Goal: Task Accomplishment & Management: Manage account settings

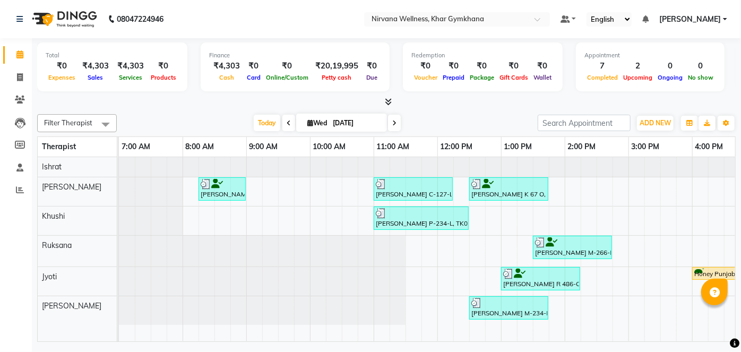
scroll to position [0, 409]
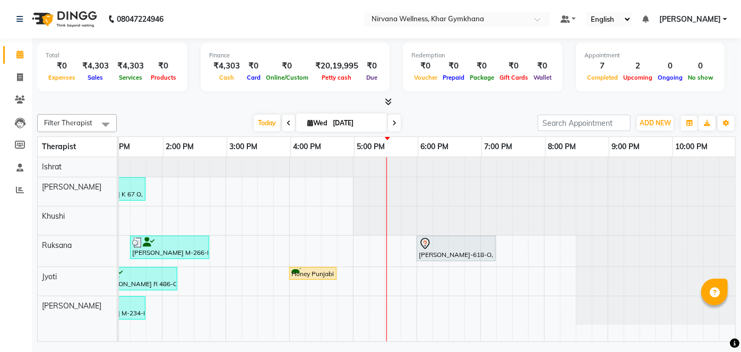
click at [395, 124] on icon at bounding box center [394, 123] width 4 height 6
type input "04-09-2025"
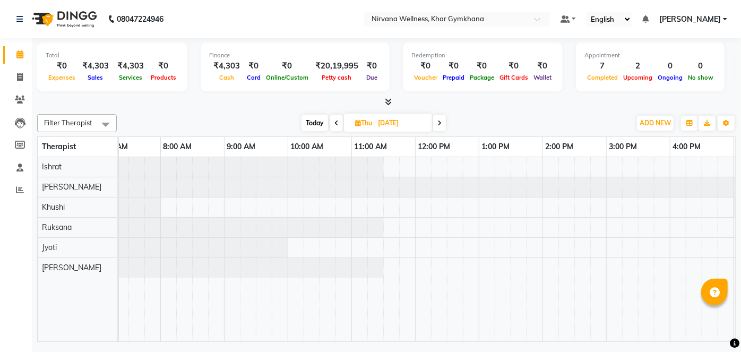
scroll to position [0, 21]
click at [98, 165] on div at bounding box center [98, 167] width 0 height 20
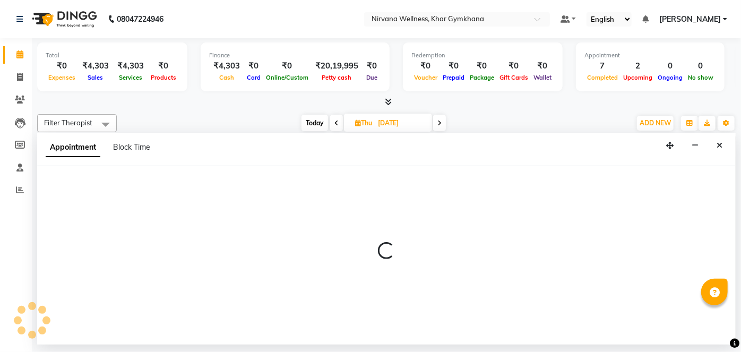
select select "67021"
select select "555"
select select "tentative"
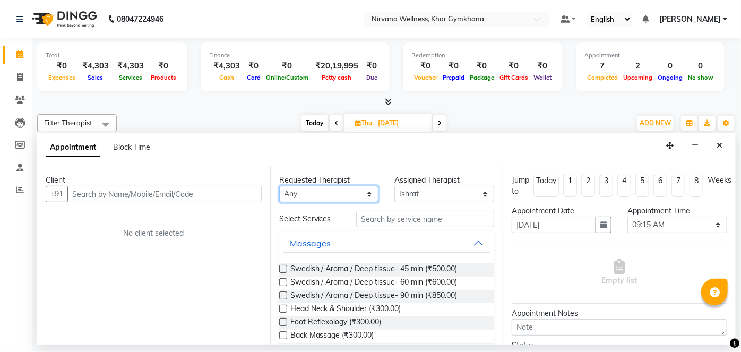
click at [365, 184] on div "Requested Therapist Any Ishrat Jyoti Khushi Nilofar Ruksana Suhani" at bounding box center [329, 189] width 116 height 28
click at [365, 184] on div "Requested Therapist" at bounding box center [329, 180] width 100 height 11
click at [722, 148] on icon "Close" at bounding box center [720, 145] width 6 height 7
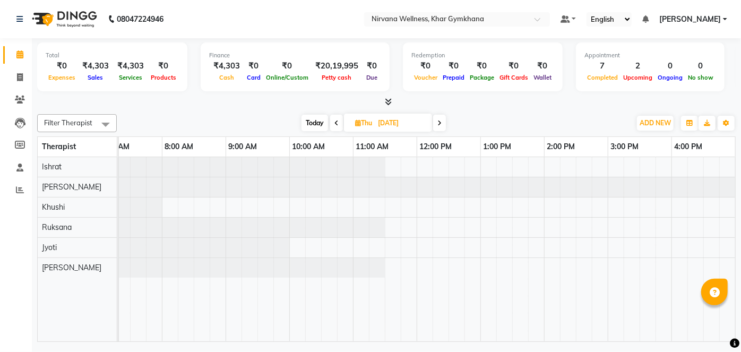
click at [269, 209] on div at bounding box center [607, 249] width 1019 height 184
select select "68039"
select select "570"
select select "tentative"
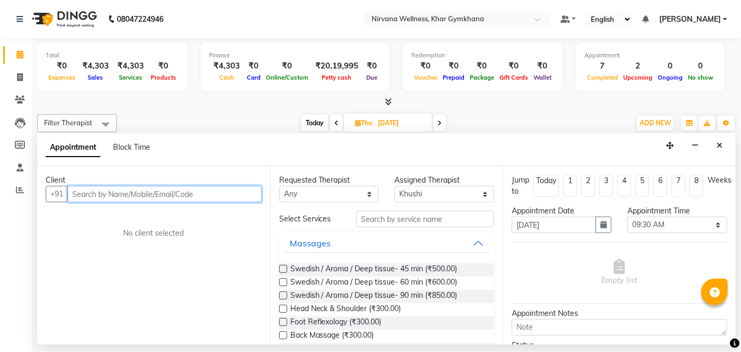
click at [210, 196] on input "text" at bounding box center [164, 194] width 194 height 16
click at [165, 195] on input "text" at bounding box center [164, 194] width 194 height 16
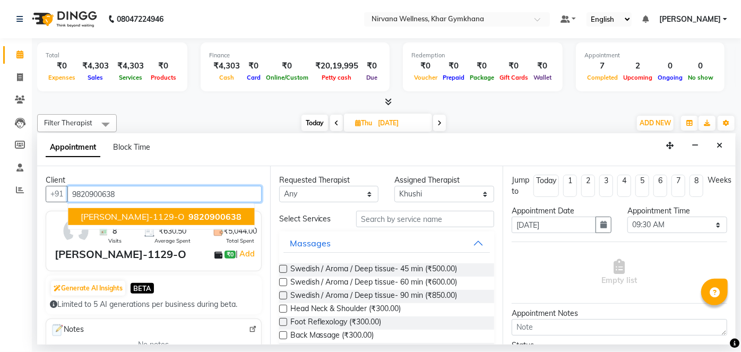
click at [134, 212] on span "Vijayta K-1129-O" at bounding box center [132, 216] width 103 height 11
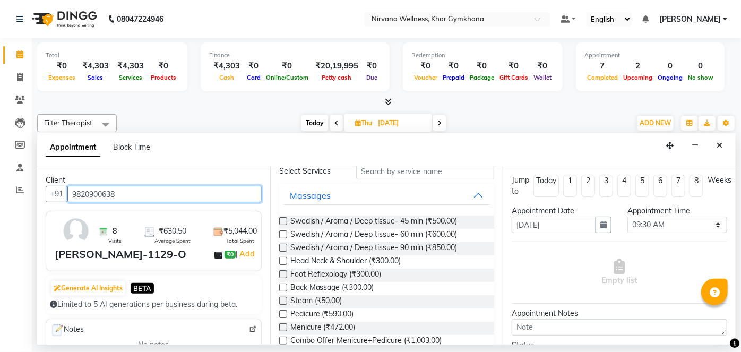
scroll to position [0, 0]
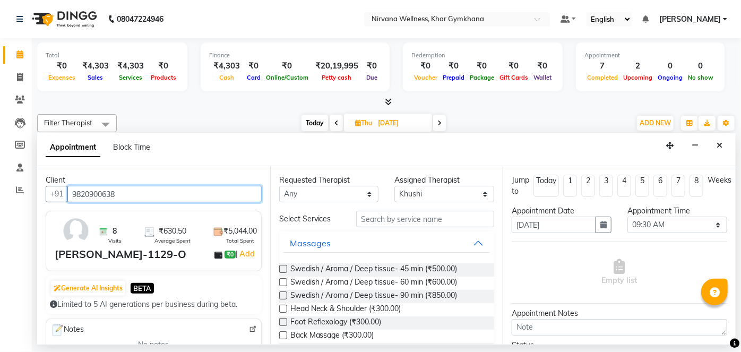
type input "9820900638"
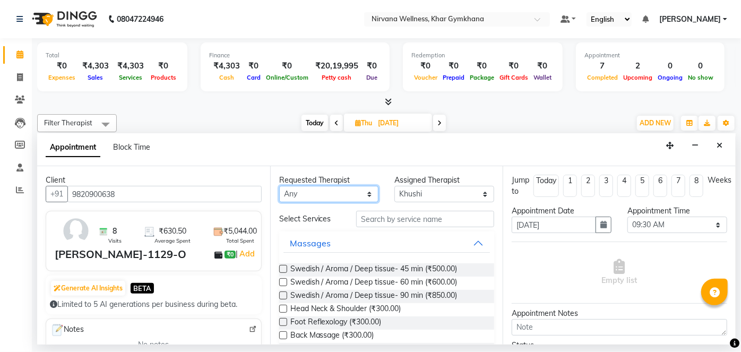
click at [368, 193] on select "Any Ishrat Jyoti Khushi Nilofar Ruksana Suhani" at bounding box center [329, 194] width 100 height 16
select select "68039"
click at [279, 186] on select "Any Ishrat Jyoti Khushi Nilofar Ruksana Suhani" at bounding box center [329, 194] width 100 height 16
click at [281, 278] on label at bounding box center [283, 282] width 8 height 8
click at [281, 280] on input "checkbox" at bounding box center [282, 283] width 7 height 7
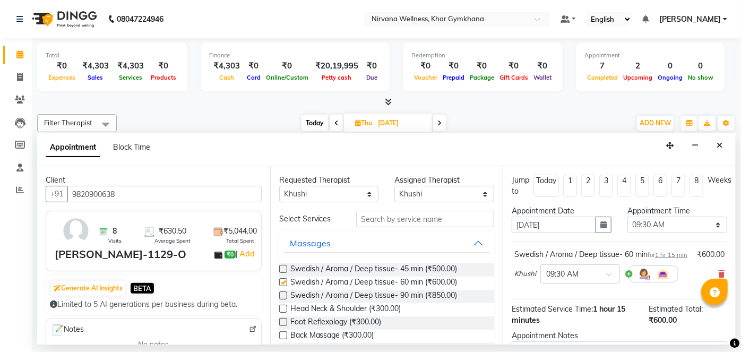
checkbox input "false"
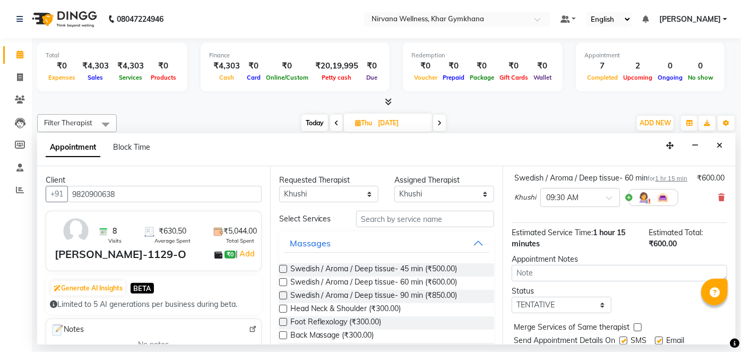
scroll to position [123, 0]
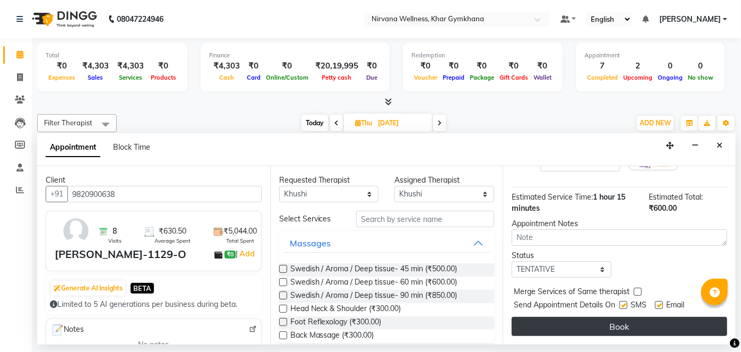
click at [610, 327] on button "Book" at bounding box center [619, 326] width 215 height 19
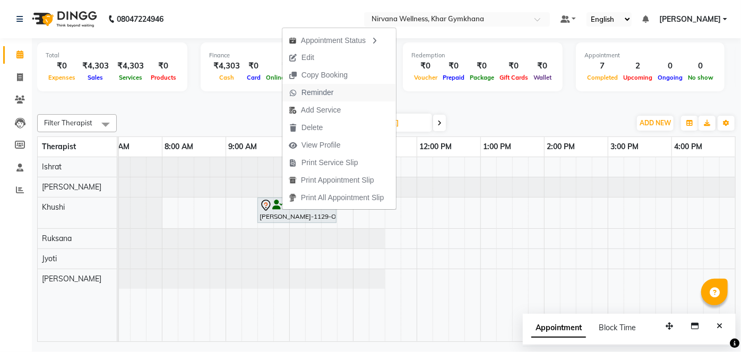
click at [321, 96] on span "Reminder" at bounding box center [317, 92] width 32 height 11
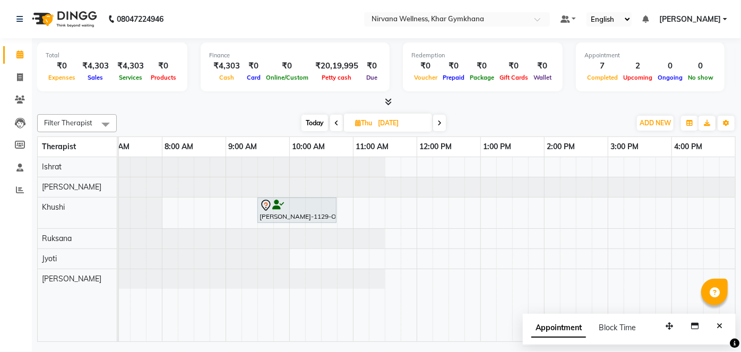
click at [321, 123] on span "Today" at bounding box center [314, 123] width 27 height 16
type input "03-09-2025"
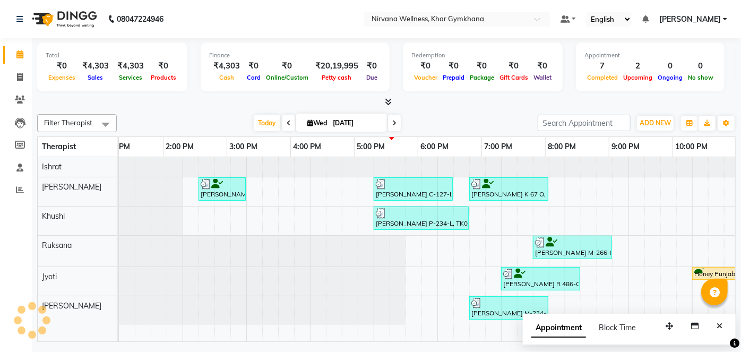
scroll to position [0, 402]
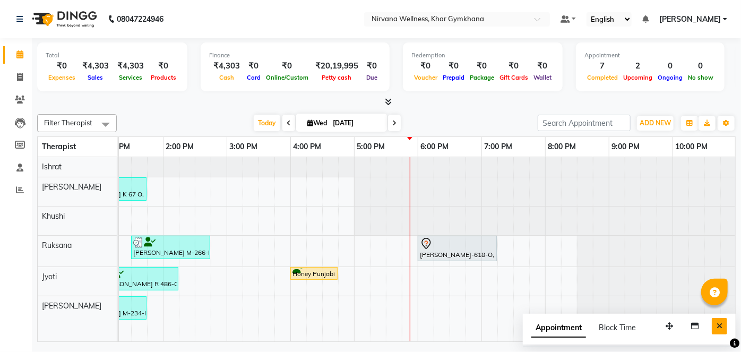
click at [722, 322] on icon "Close" at bounding box center [720, 325] width 6 height 7
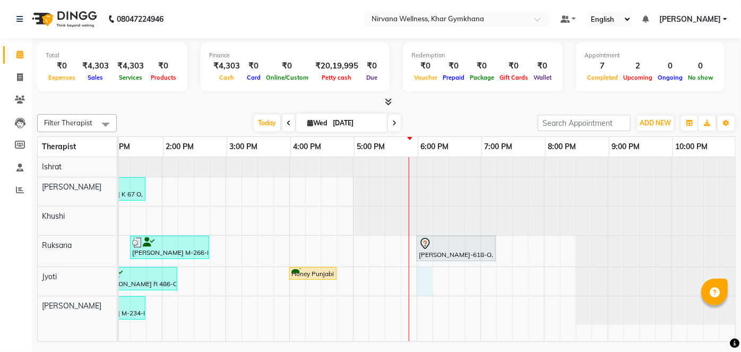
click at [415, 272] on div "Bhavana Achpal A 77 L, TK04, 08:15 AM-09:00 AM, Head Neck & Shoulder Tamanna ch…" at bounding box center [225, 249] width 1019 height 184
select select "78895"
select select "1080"
select select "tentative"
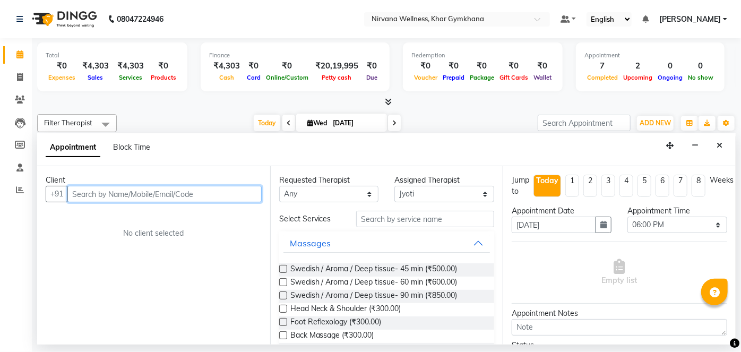
click at [179, 186] on input "text" at bounding box center [164, 194] width 194 height 16
click at [181, 194] on input "text" at bounding box center [164, 194] width 194 height 16
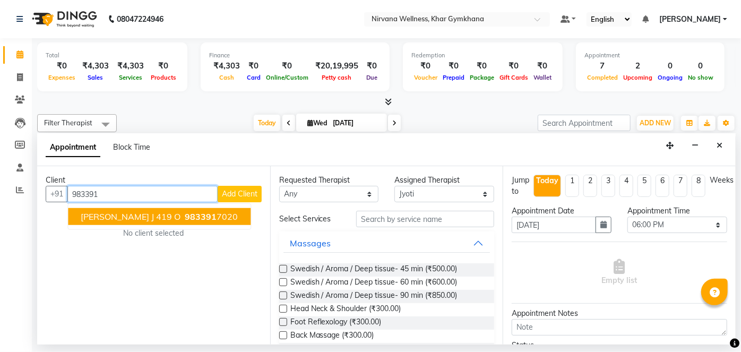
click at [185, 219] on span "983391" at bounding box center [201, 216] width 32 height 11
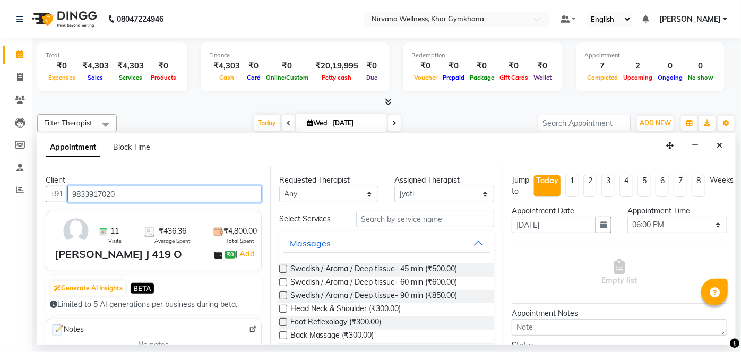
scroll to position [96, 0]
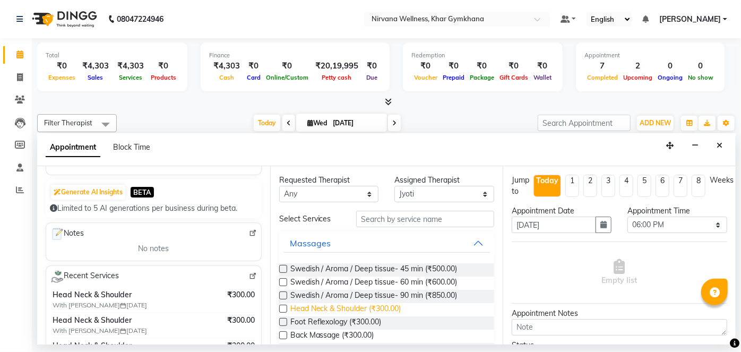
type input "9833917020"
click at [340, 309] on span "Head Neck & Shoulder (₹300.00)" at bounding box center [345, 309] width 111 height 13
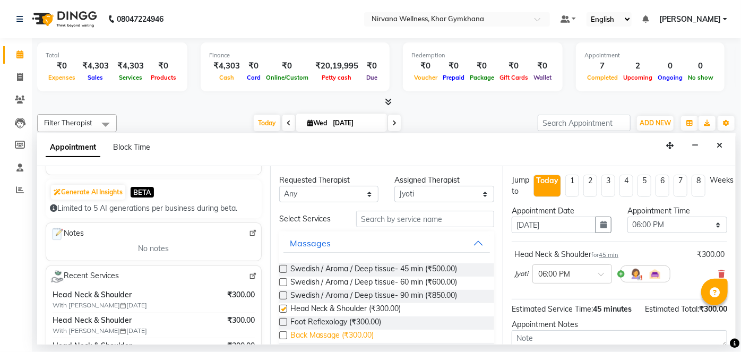
checkbox input "false"
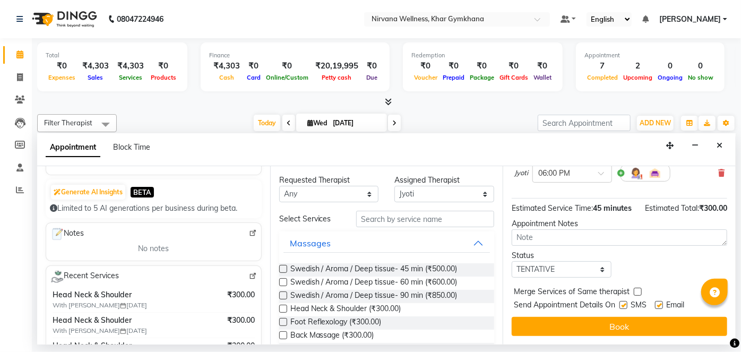
scroll to position [111, 0]
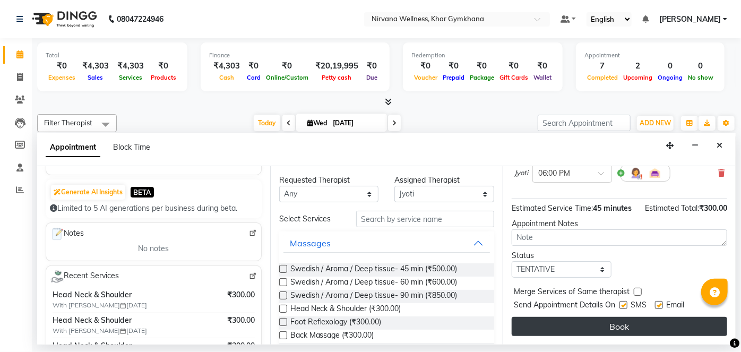
click at [618, 326] on button "Book" at bounding box center [619, 326] width 215 height 19
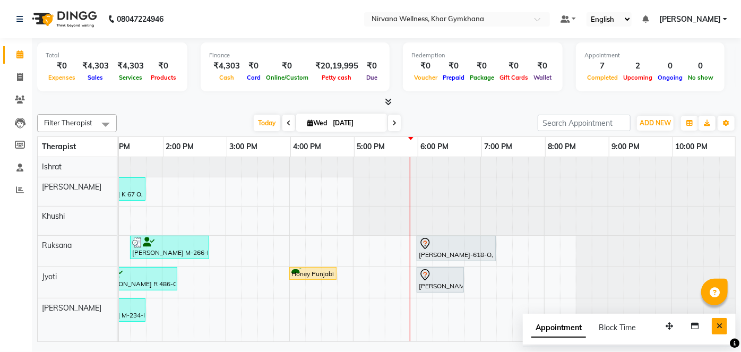
click at [723, 323] on button "Close" at bounding box center [719, 326] width 15 height 16
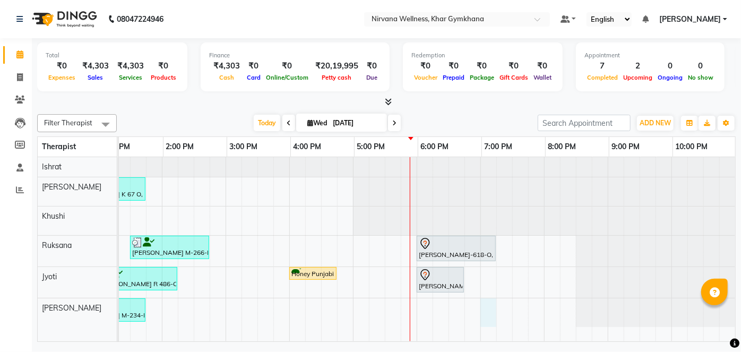
click at [481, 310] on div "Bhavana Achpal A 77 L, TK04, 08:15 AM-09:00 AM, Head Neck & Shoulder Tamanna ch…" at bounding box center [225, 249] width 1019 height 184
select select "79305"
select select "1140"
select select "tentative"
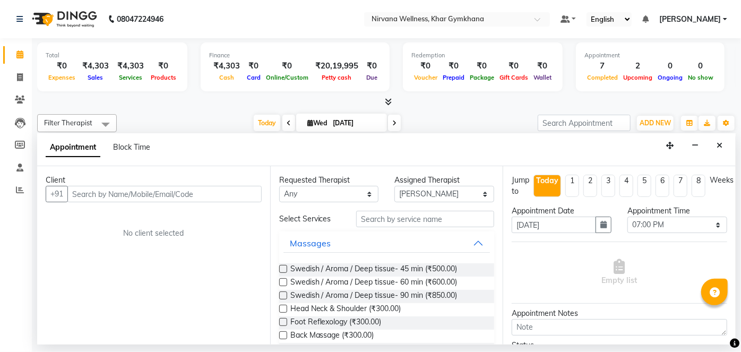
click at [171, 200] on input "text" at bounding box center [164, 194] width 194 height 16
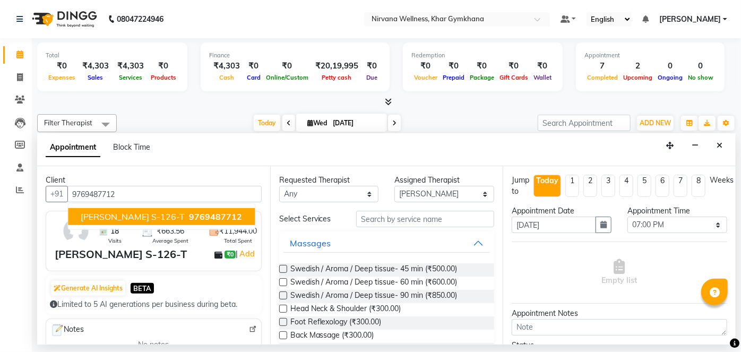
click at [144, 213] on span "Anita Shraff S-126-T" at bounding box center [133, 216] width 104 height 11
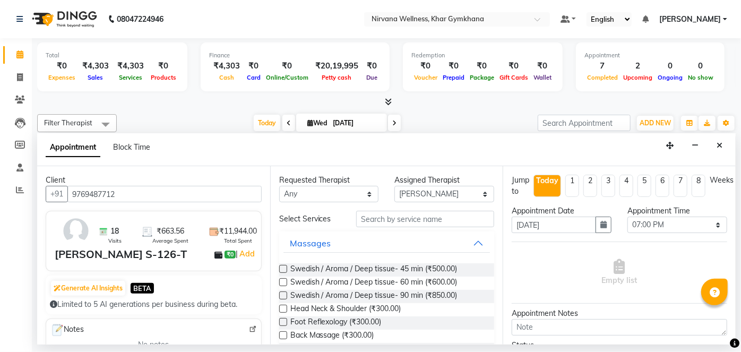
type input "9769487712"
click at [367, 190] on select "Any Ishrat Jyoti Khushi Nilofar Ruksana Suhani" at bounding box center [329, 194] width 100 height 16
select select "78895"
click at [279, 186] on select "Any Ishrat Jyoti Khushi Nilofar Ruksana Suhani" at bounding box center [329, 194] width 100 height 16
select select "78895"
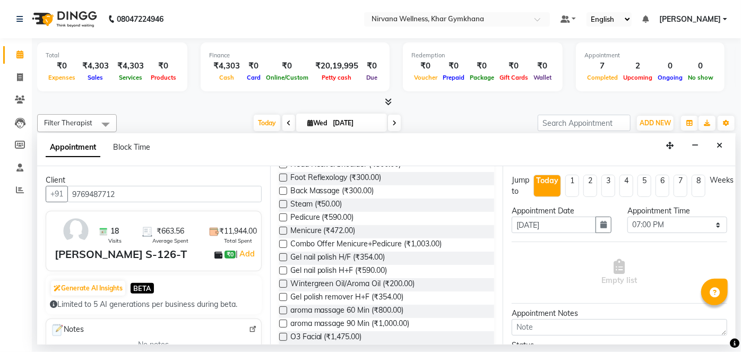
scroll to position [48, 0]
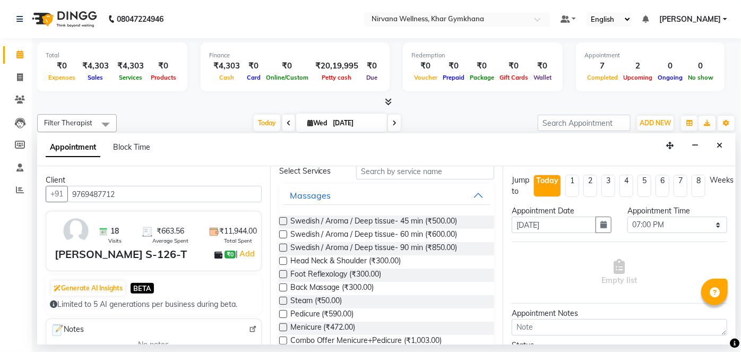
click at [283, 230] on label at bounding box center [283, 234] width 8 height 8
click at [283, 232] on input "checkbox" at bounding box center [282, 235] width 7 height 7
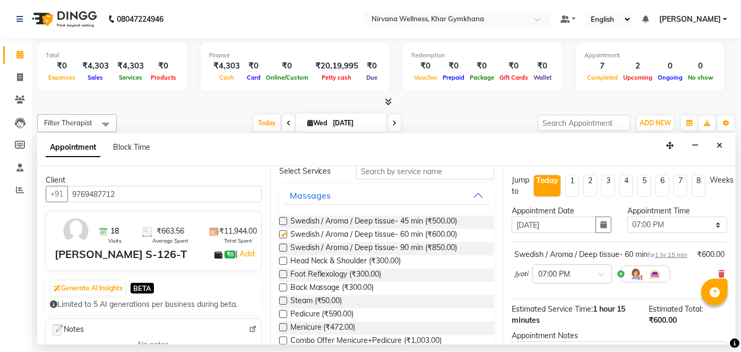
checkbox input "false"
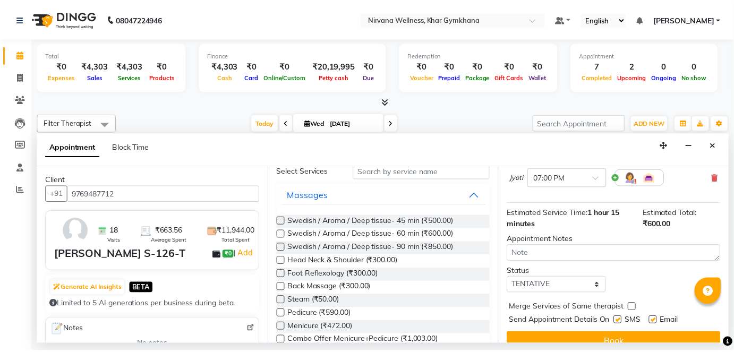
scroll to position [123, 0]
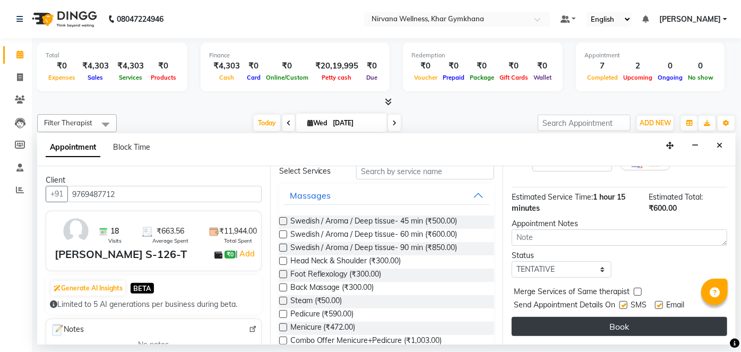
click at [607, 324] on button "Book" at bounding box center [619, 326] width 215 height 19
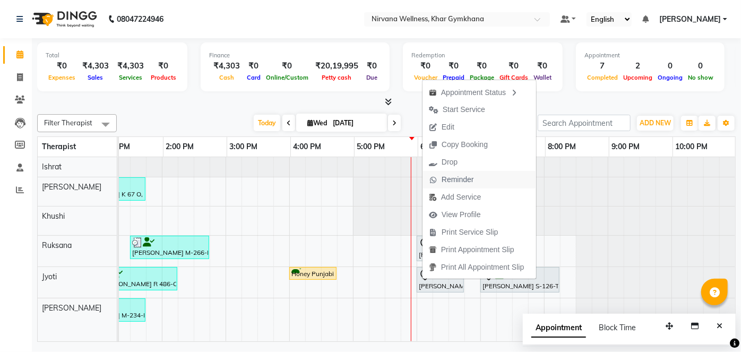
click at [446, 182] on span "Reminder" at bounding box center [458, 179] width 32 height 11
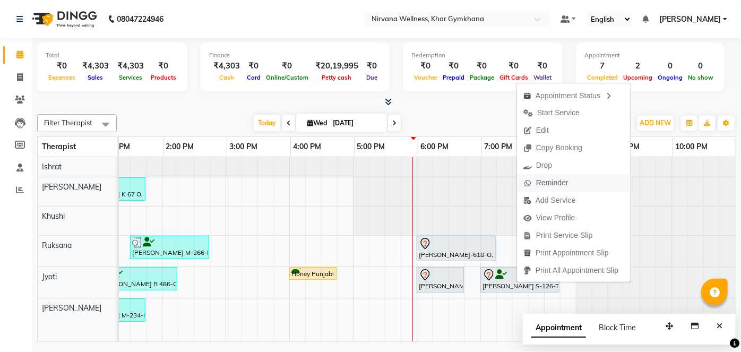
click at [569, 182] on span "Reminder" at bounding box center [546, 183] width 58 height 18
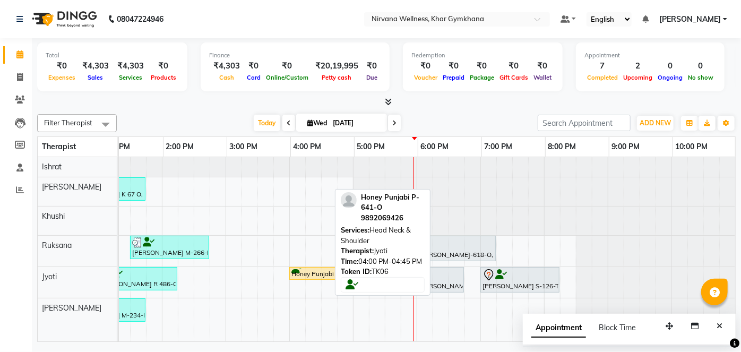
click at [310, 271] on div "Honey Punjabi P-641-O, TK06, 04:00 PM-04:45 PM, Head Neck & Shoulder" at bounding box center [312, 274] width 45 height 10
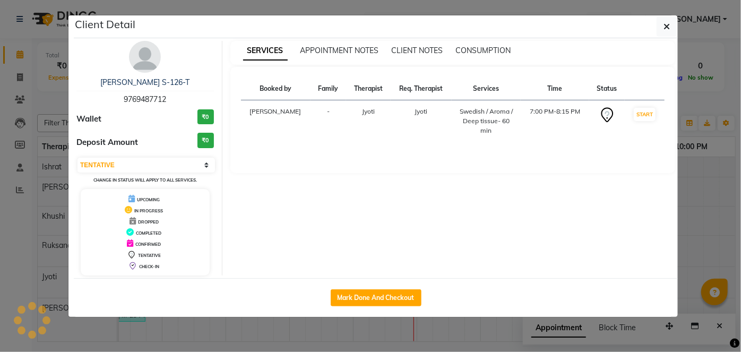
select select "1"
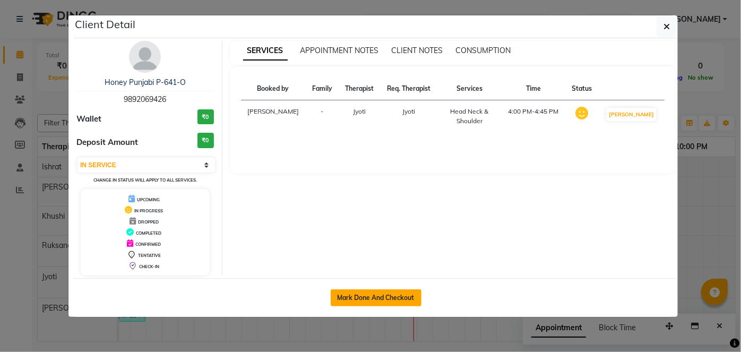
click at [374, 297] on button "Mark Done And Checkout" at bounding box center [376, 297] width 91 height 17
select select "6844"
select select "service"
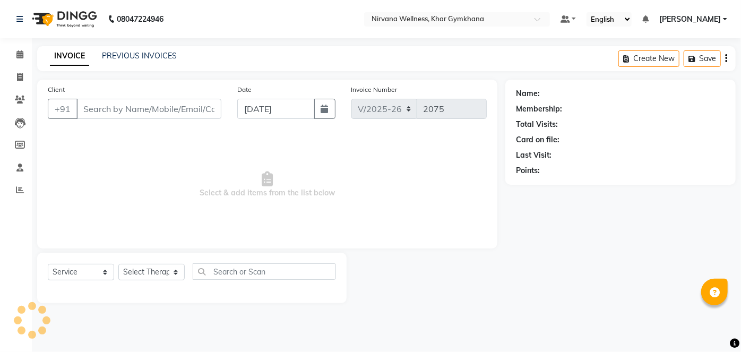
select select "3"
type input "9892069426"
select select "78895"
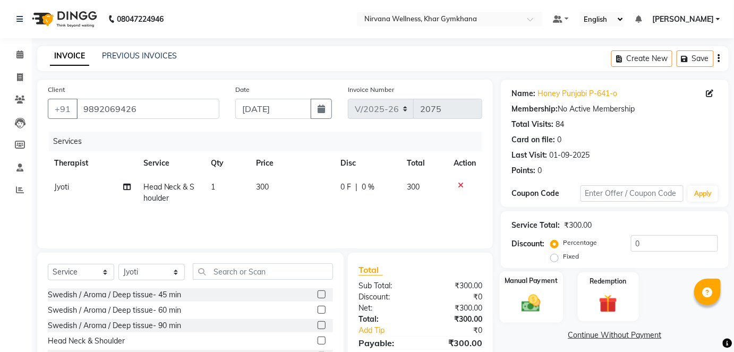
click at [533, 296] on img at bounding box center [530, 303] width 31 height 22
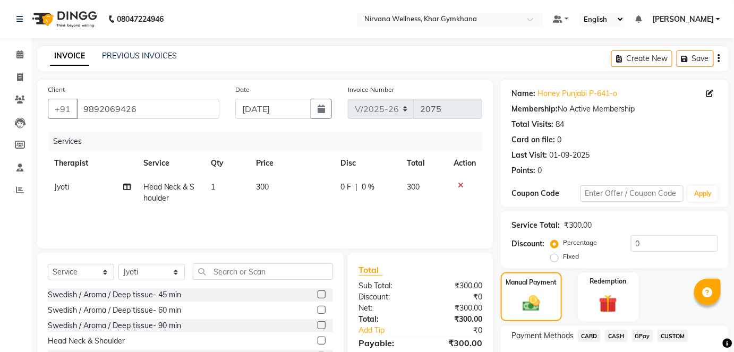
scroll to position [74, 0]
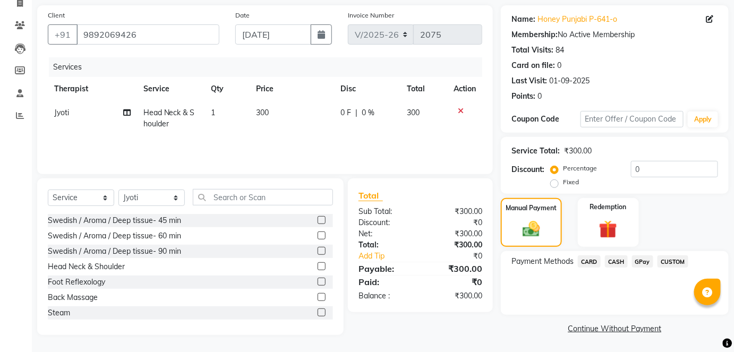
click at [616, 263] on span "CASH" at bounding box center [616, 261] width 23 height 12
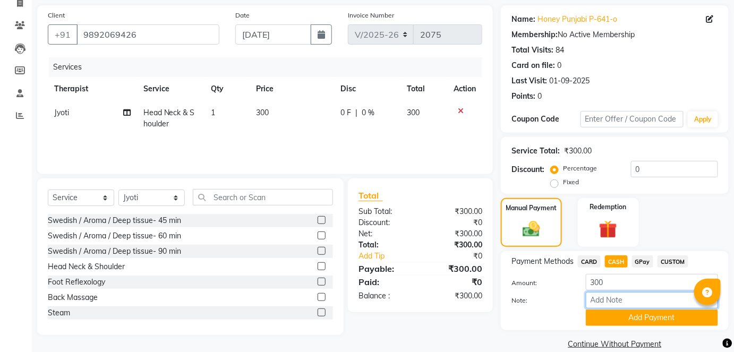
click at [607, 302] on input "Note:" at bounding box center [651, 300] width 132 height 16
paste input "HL0002324"
type input "HL0002324"
click at [662, 314] on button "Add Payment" at bounding box center [651, 317] width 132 height 16
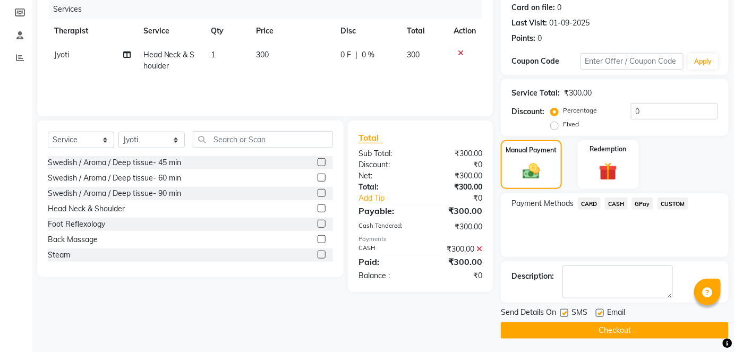
scroll to position [134, 0]
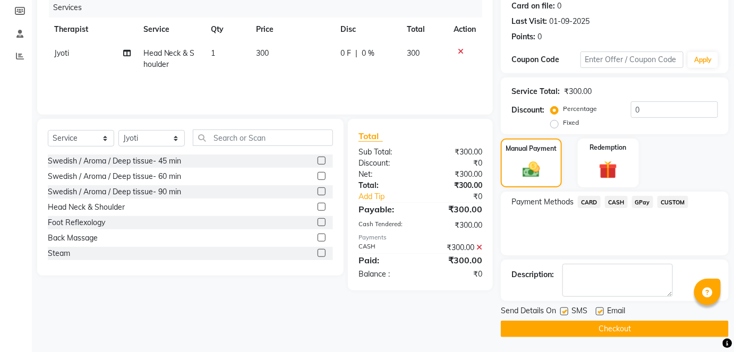
click at [629, 326] on button "Checkout" at bounding box center [615, 329] width 228 height 16
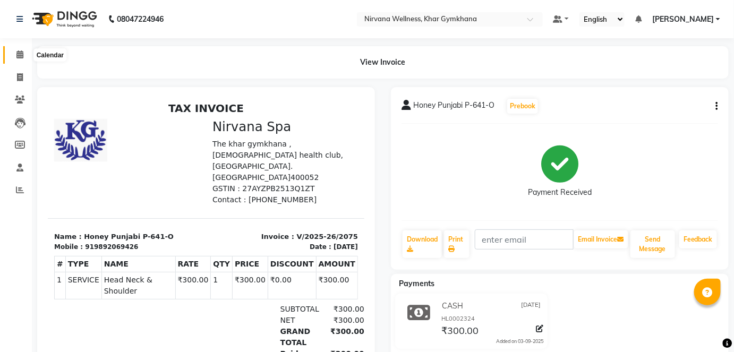
click at [21, 59] on span at bounding box center [20, 55] width 19 height 12
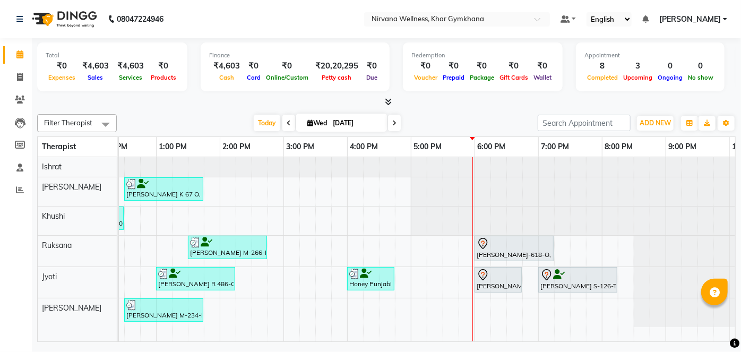
scroll to position [0, 402]
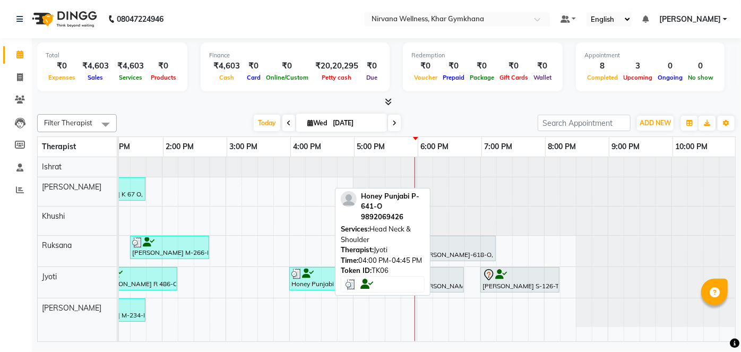
click at [304, 280] on div "Honey Punjabi P-641-O, TK06, 04:00 PM-04:45 PM, Head Neck & Shoulder" at bounding box center [312, 279] width 45 height 20
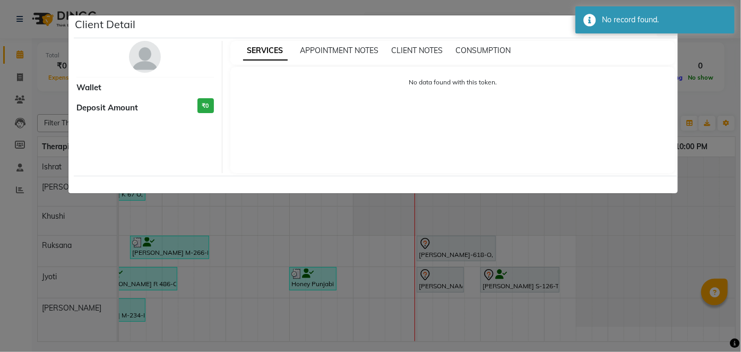
click at [702, 84] on ngb-modal-window "Client Detail Wallet Deposit Amount ₹0 SERVICES APPOINTMENT NOTES CLIENT NOTES …" at bounding box center [370, 176] width 741 height 352
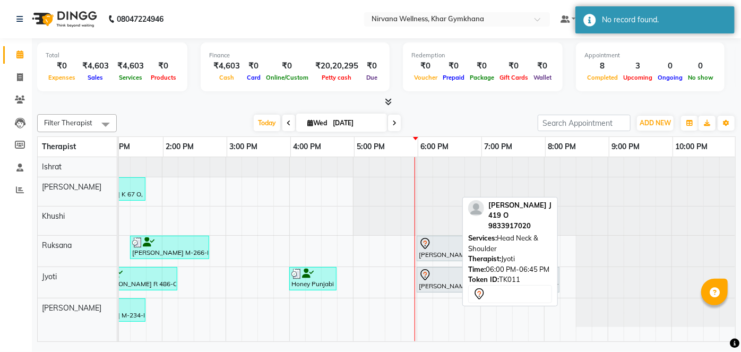
click at [444, 280] on div "KARISHMA J 419 O, TK11, 06:00 PM-06:45 PM, Head Neck & Shoulder" at bounding box center [440, 280] width 45 height 22
select select "7"
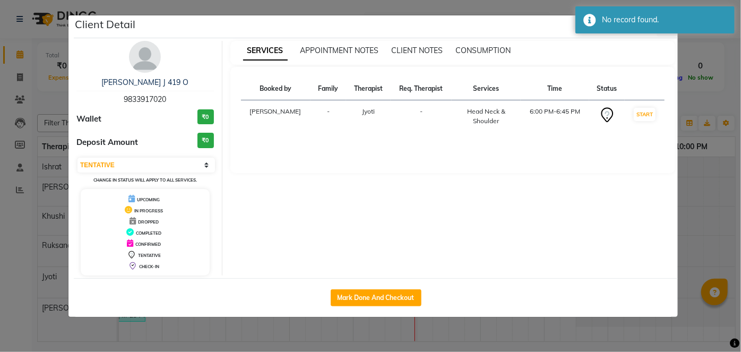
click at [722, 161] on ngb-modal-window "Client Detail KARISHMA J 419 O 9833917020 Wallet ₹0 Deposit Amount ₹0 Select IN…" at bounding box center [370, 176] width 741 height 352
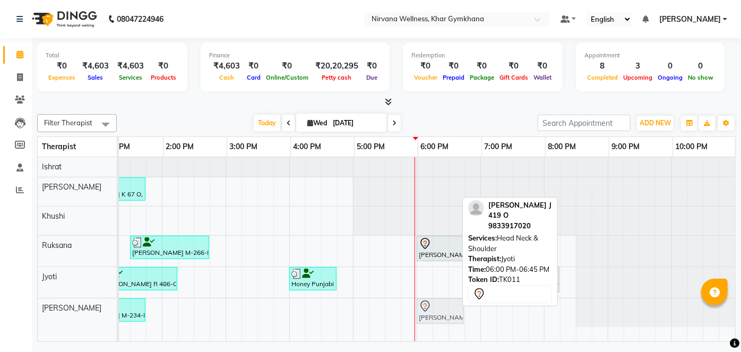
drag, startPoint x: 435, startPoint y: 274, endPoint x: 441, endPoint y: 303, distance: 29.7
click at [441, 303] on tbody "Bhavana Achpal A 77 L, TK04, 08:15 AM-09:00 AM, Head Neck & Shoulder Tamanna ch…" at bounding box center [225, 242] width 1019 height 170
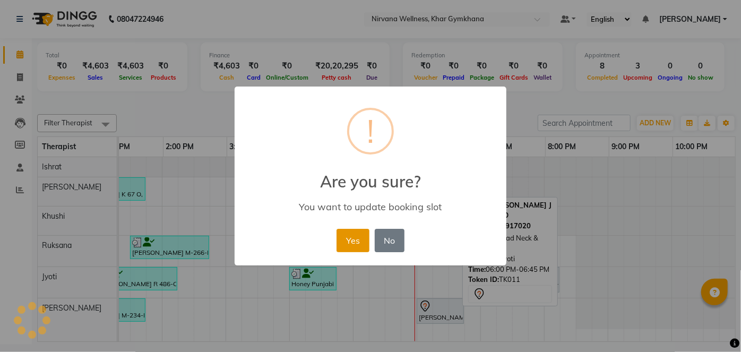
click at [345, 239] on button "Yes" at bounding box center [353, 240] width 32 height 23
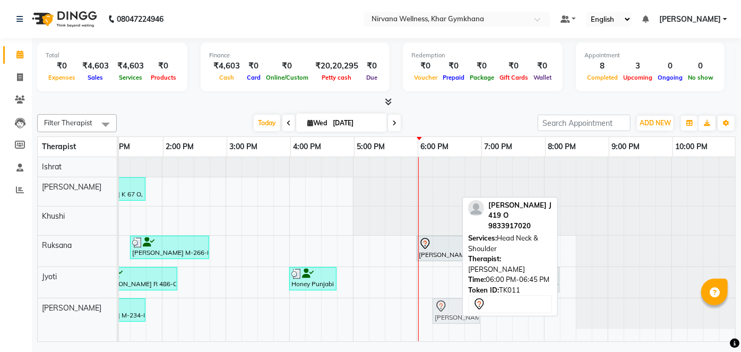
drag, startPoint x: 422, startPoint y: 312, endPoint x: 436, endPoint y: 309, distance: 13.5
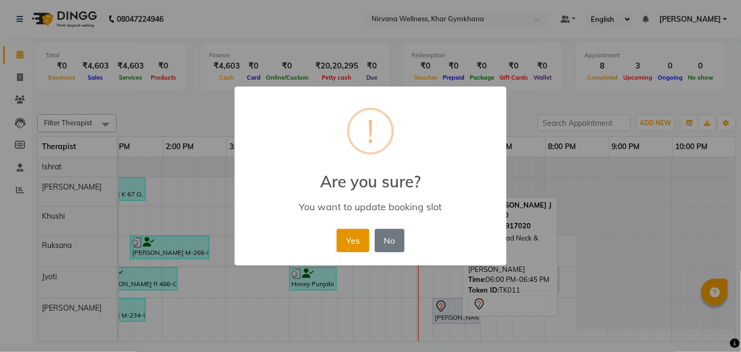
click at [353, 248] on button "Yes" at bounding box center [353, 240] width 32 height 23
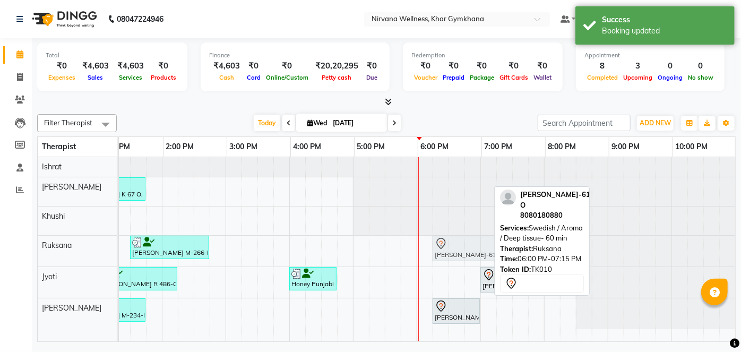
drag, startPoint x: 436, startPoint y: 247, endPoint x: 445, endPoint y: 245, distance: 9.3
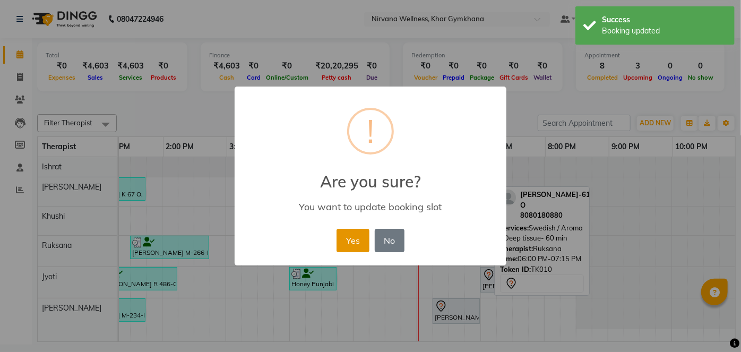
click at [357, 245] on button "Yes" at bounding box center [353, 240] width 32 height 23
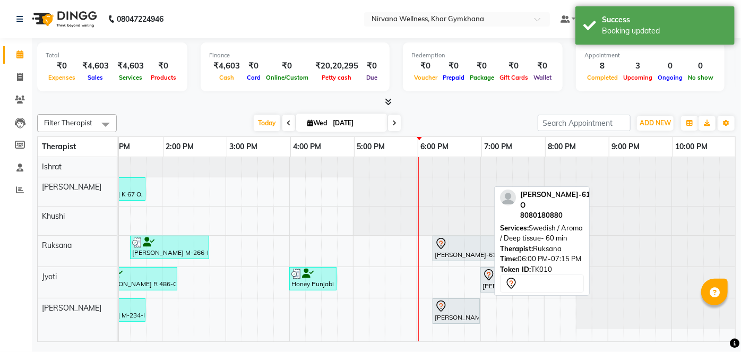
scroll to position [0, 409]
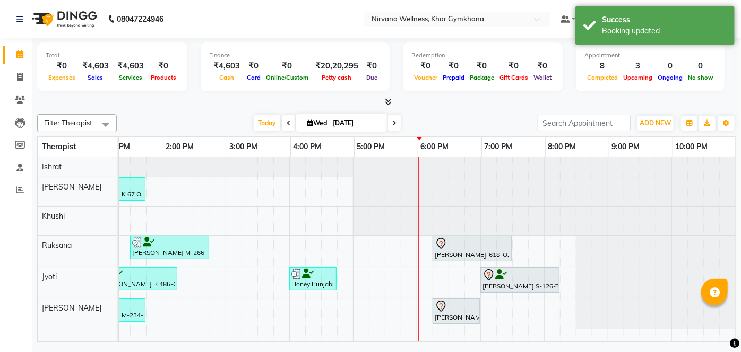
click at [396, 119] on span at bounding box center [394, 123] width 13 height 16
type input "04-09-2025"
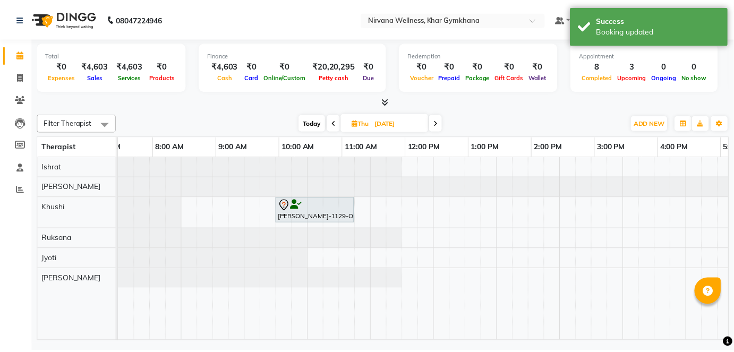
scroll to position [0, 0]
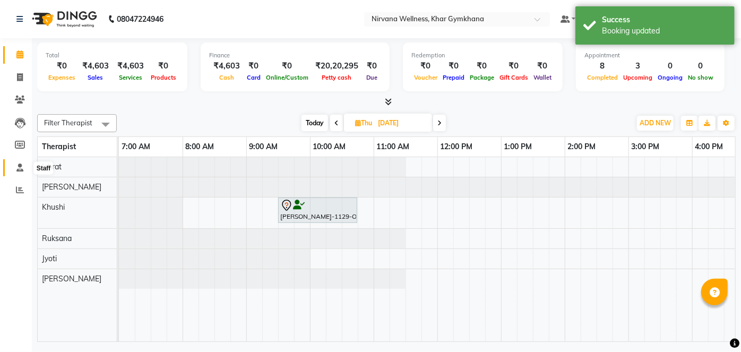
click at [15, 170] on span at bounding box center [20, 168] width 19 height 12
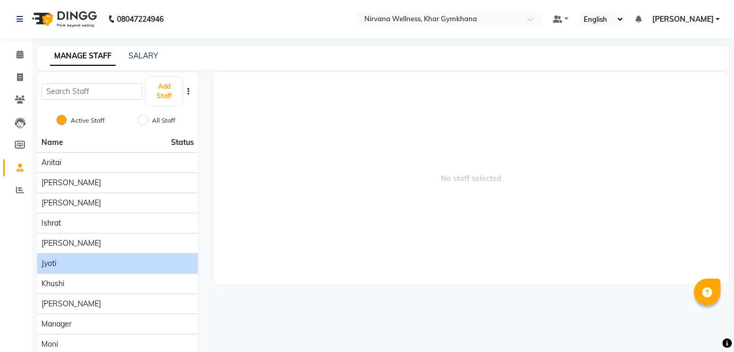
click at [107, 256] on li "Jyoti" at bounding box center [117, 263] width 161 height 20
click at [151, 263] on div "Jyoti" at bounding box center [117, 263] width 152 height 11
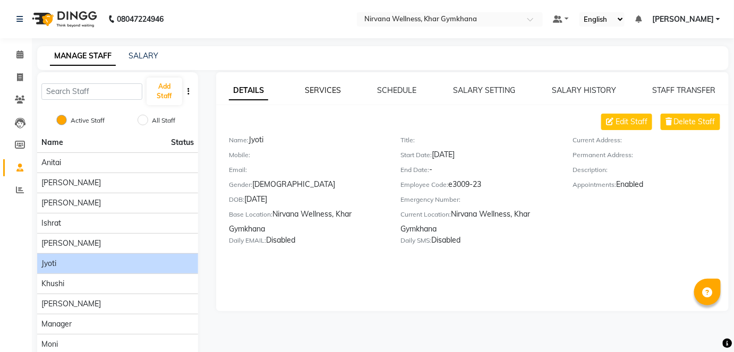
click at [327, 92] on link "SERVICES" at bounding box center [323, 90] width 36 height 10
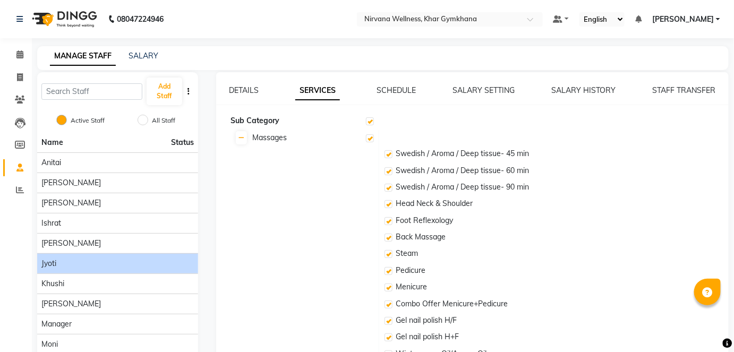
click at [392, 88] on link "SCHEDULE" at bounding box center [395, 90] width 39 height 10
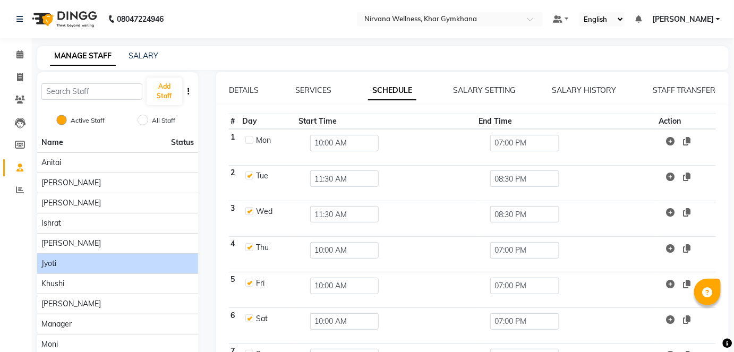
scroll to position [70, 0]
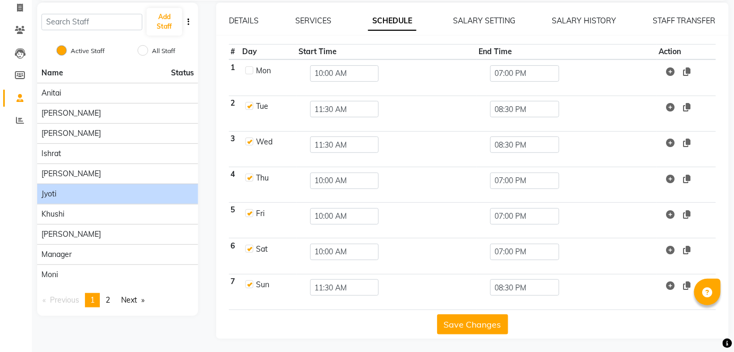
click at [253, 178] on td "Thu" at bounding box center [268, 185] width 56 height 36
click at [246, 176] on label at bounding box center [249, 178] width 8 height 8
click at [246, 176] on input "checkbox" at bounding box center [248, 177] width 7 height 7
checkbox input "false"
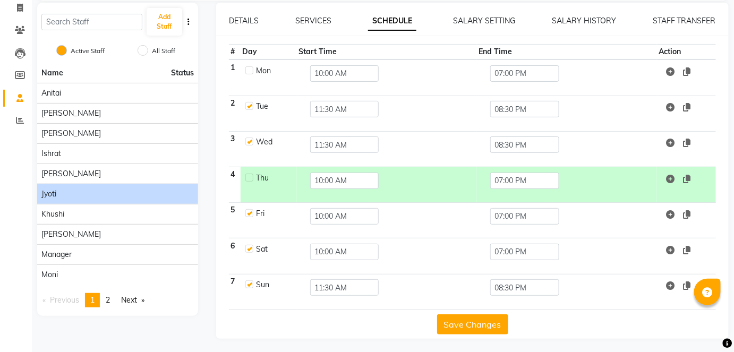
click at [454, 322] on button "Save Changes" at bounding box center [472, 324] width 71 height 20
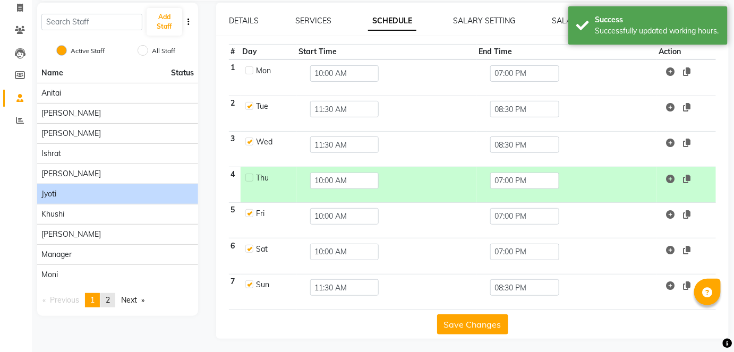
click at [108, 293] on link "page 2" at bounding box center [107, 300] width 15 height 14
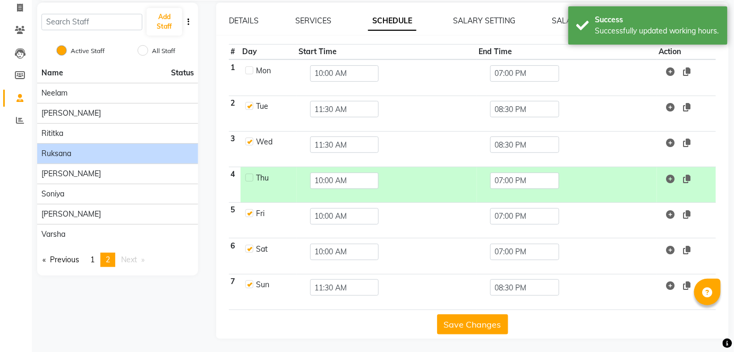
click at [105, 211] on div "Suhani" at bounding box center [117, 214] width 152 height 11
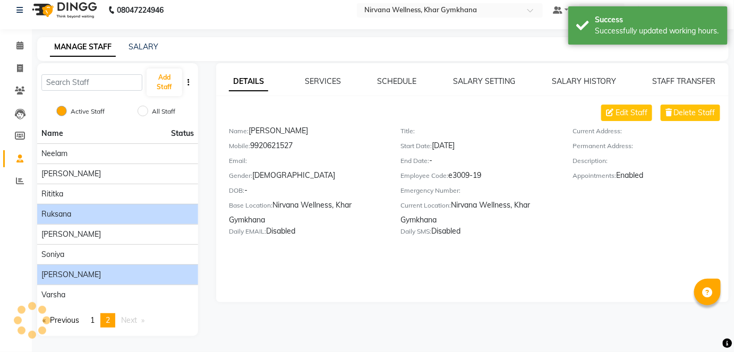
scroll to position [7, 0]
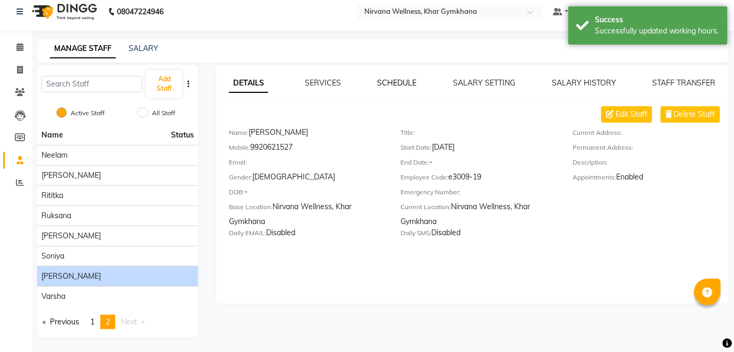
click at [391, 80] on link "SCHEDULE" at bounding box center [396, 83] width 39 height 10
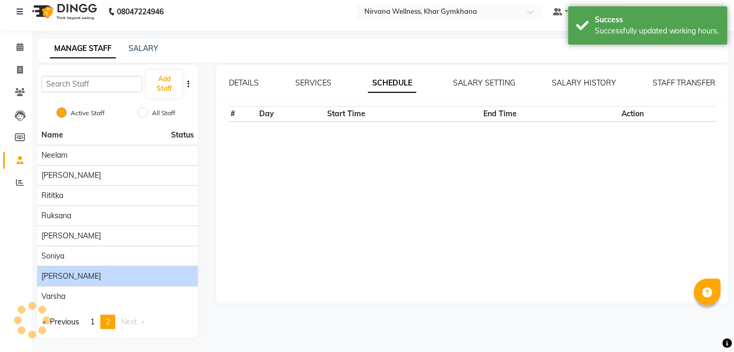
scroll to position [70, 0]
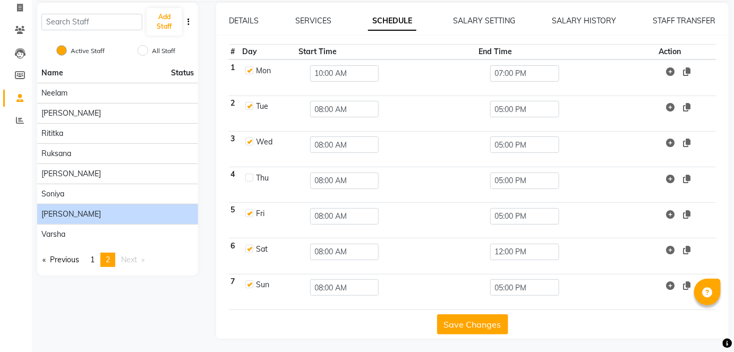
click at [247, 177] on label at bounding box center [249, 178] width 8 height 8
click at [247, 177] on input "checkbox" at bounding box center [248, 177] width 7 height 7
checkbox input "true"
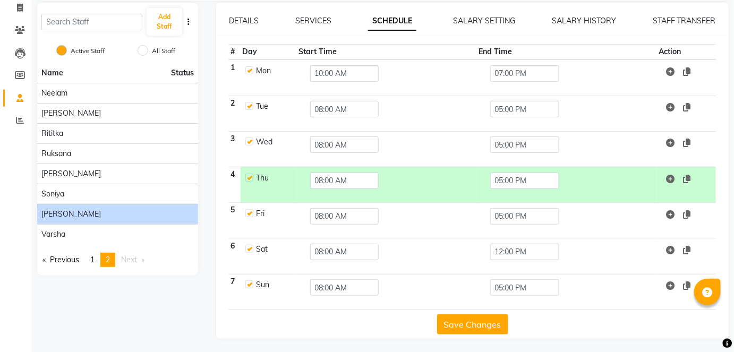
click at [471, 323] on button "Save Changes" at bounding box center [472, 324] width 71 height 20
click at [94, 259] on span "1" at bounding box center [92, 260] width 4 height 10
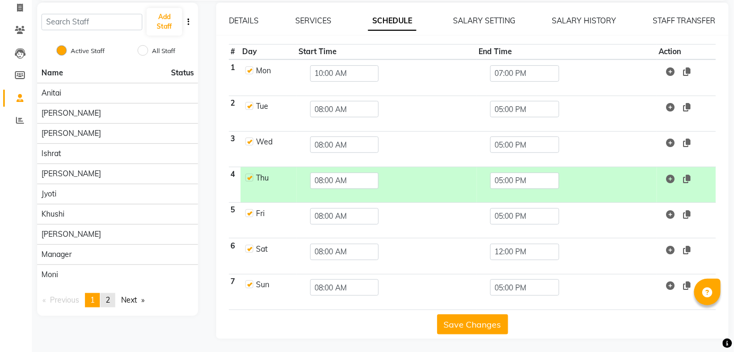
click at [113, 298] on link "page 2" at bounding box center [107, 300] width 15 height 14
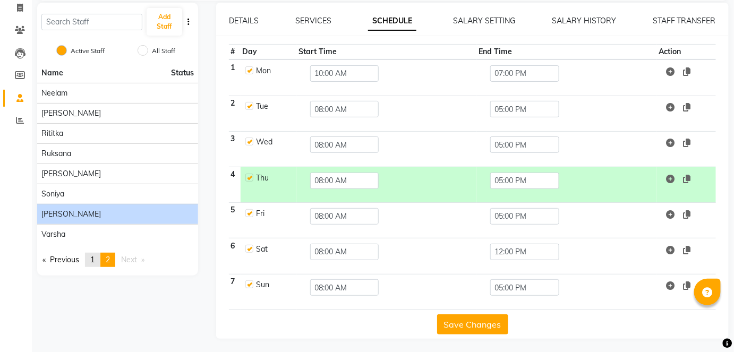
click at [100, 254] on link "page 1" at bounding box center [92, 260] width 15 height 14
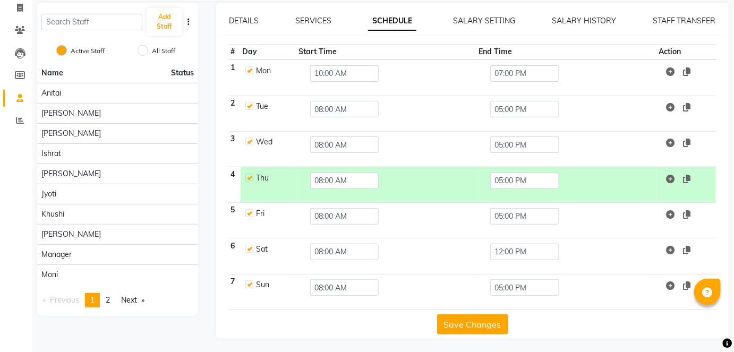
click at [108, 300] on span "2" at bounding box center [108, 300] width 4 height 10
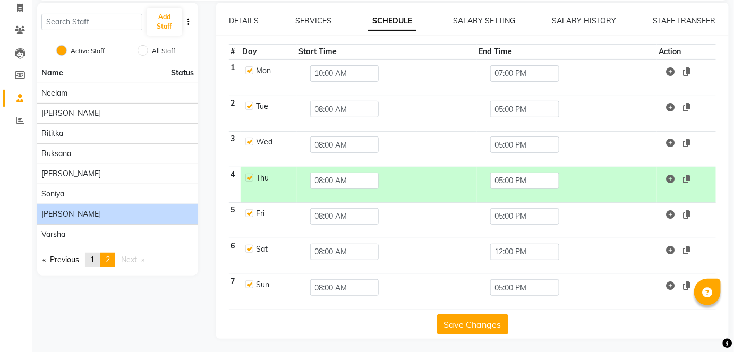
click at [99, 260] on link "page 1" at bounding box center [92, 260] width 15 height 14
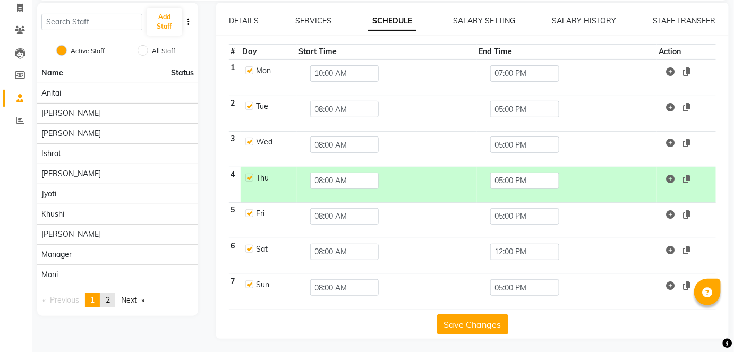
click at [113, 299] on link "page 2" at bounding box center [107, 300] width 15 height 14
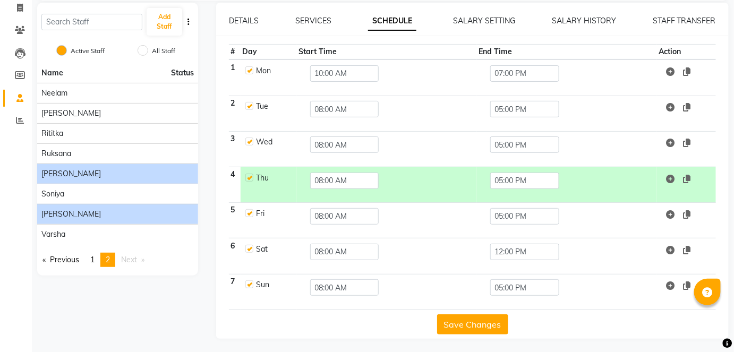
scroll to position [21, 0]
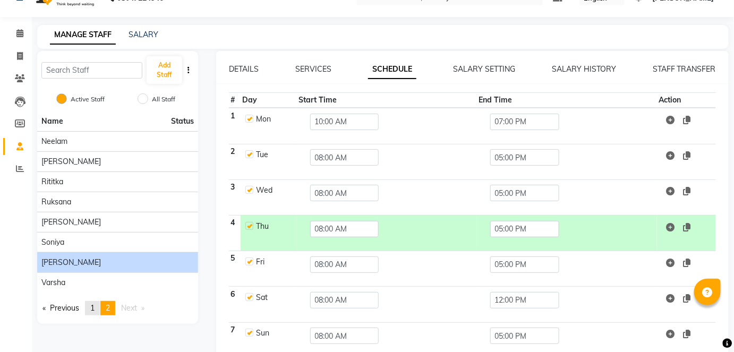
click at [93, 305] on span "1" at bounding box center [92, 308] width 4 height 10
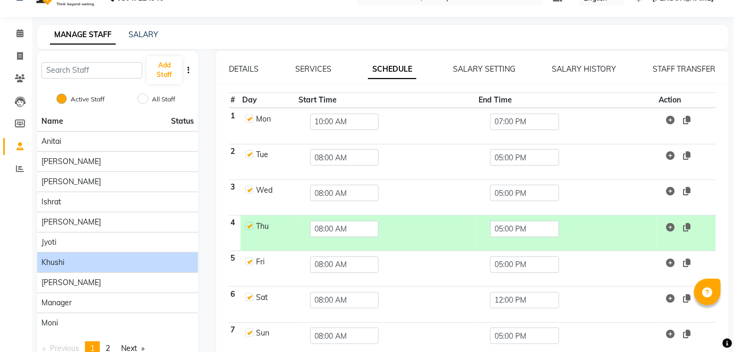
click at [90, 263] on div "Khushi" at bounding box center [117, 262] width 152 height 11
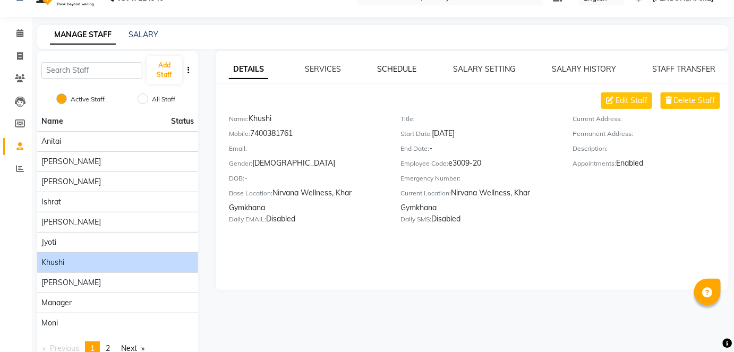
click at [402, 70] on link "SCHEDULE" at bounding box center [396, 69] width 39 height 10
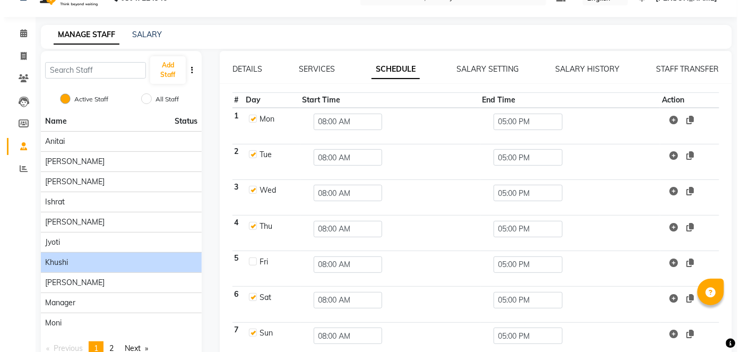
scroll to position [0, 0]
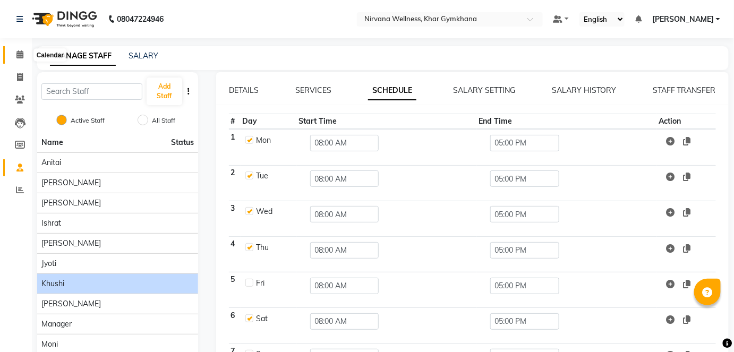
click at [21, 57] on icon at bounding box center [19, 54] width 7 height 8
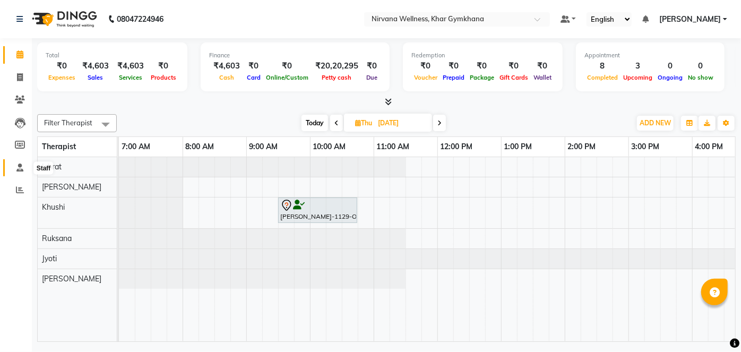
click at [21, 167] on icon at bounding box center [19, 167] width 7 height 8
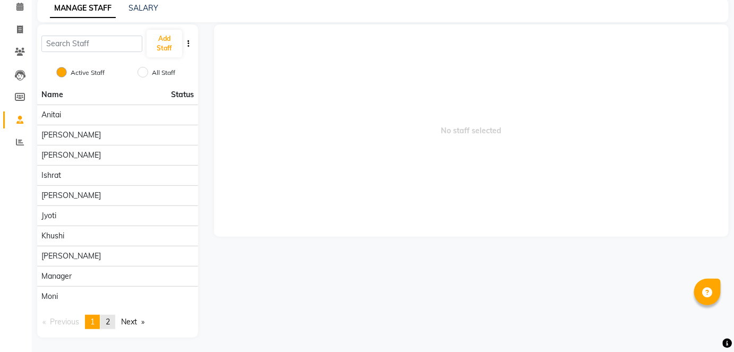
click at [113, 322] on link "page 2" at bounding box center [107, 322] width 15 height 14
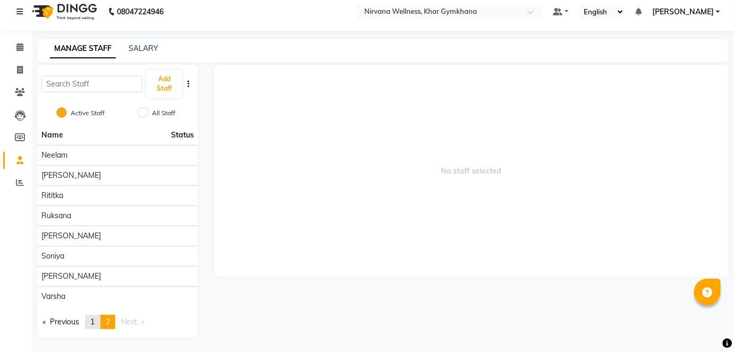
click at [94, 323] on span "1" at bounding box center [92, 322] width 4 height 10
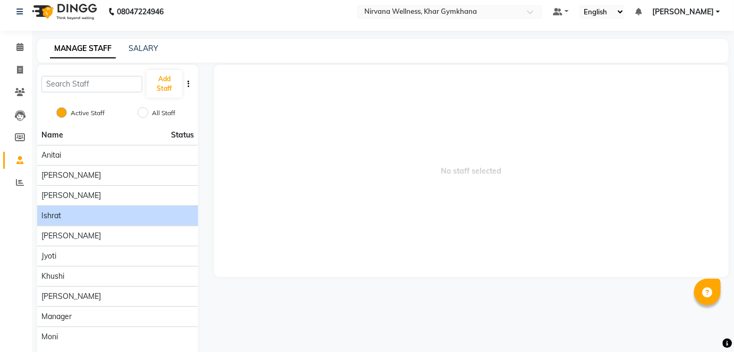
click at [84, 221] on li "Ishrat" at bounding box center [117, 215] width 161 height 20
click at [85, 217] on div "Ishrat" at bounding box center [117, 215] width 152 height 11
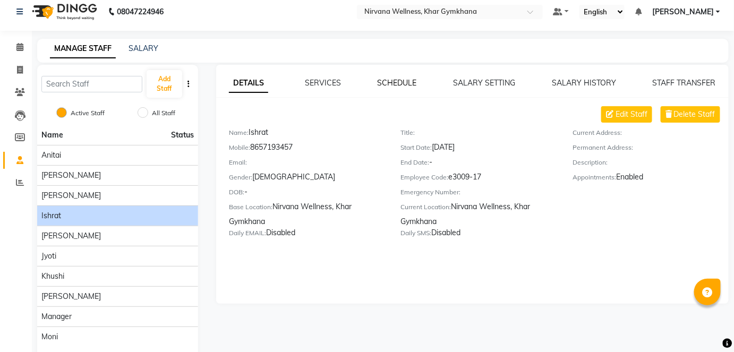
click at [377, 82] on link "SCHEDULE" at bounding box center [396, 83] width 39 height 10
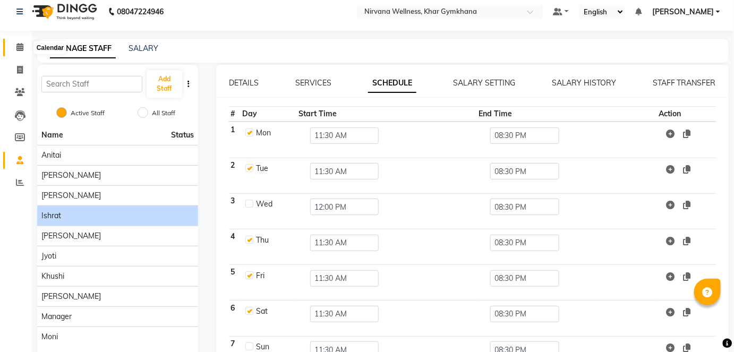
click at [17, 50] on icon at bounding box center [19, 47] width 7 height 8
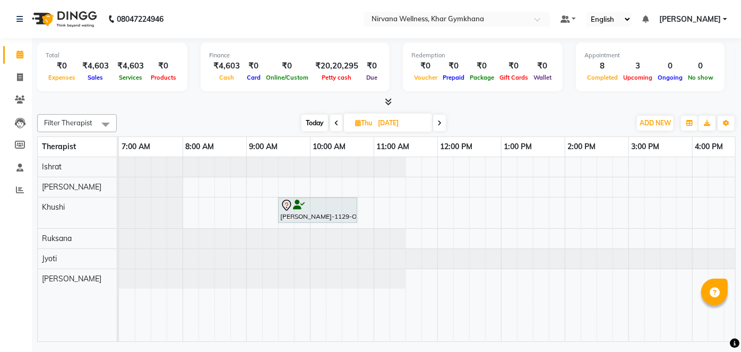
click at [323, 124] on span "Today" at bounding box center [314, 123] width 27 height 16
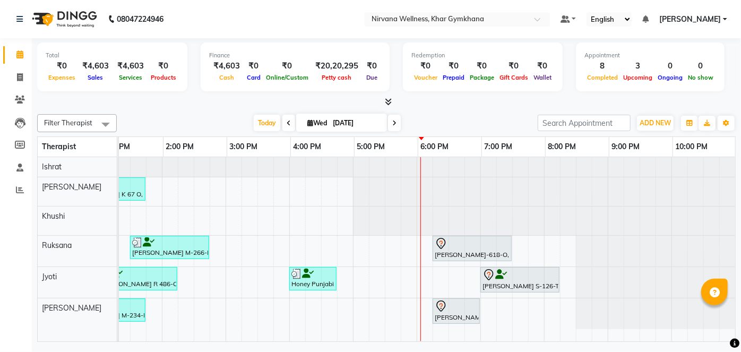
click at [393, 125] on icon at bounding box center [394, 123] width 4 height 6
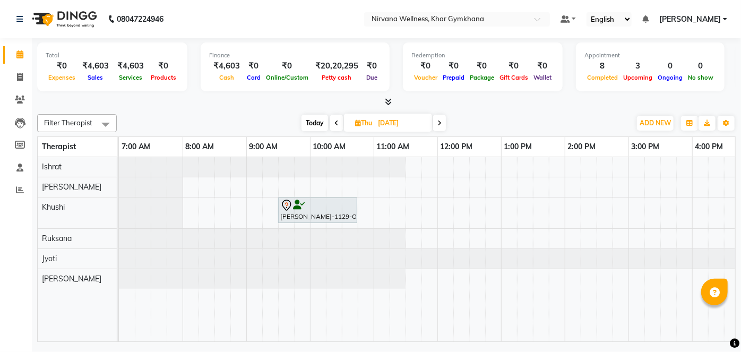
click at [314, 122] on span "Today" at bounding box center [314, 123] width 27 height 16
type input "03-09-2025"
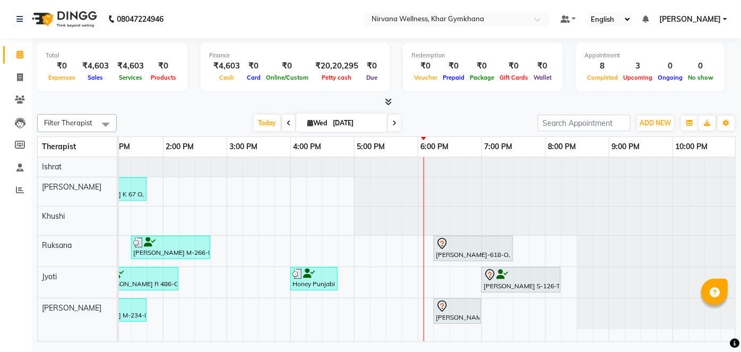
scroll to position [0, 409]
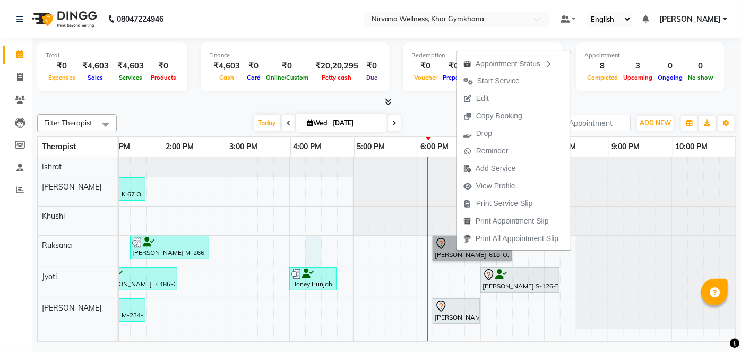
click at [312, 237] on div "Bhavana Achpal A 77 L, TK04, 08:15 AM-09:00 AM, Head Neck & Shoulder Tamanna ch…" at bounding box center [225, 249] width 1019 height 184
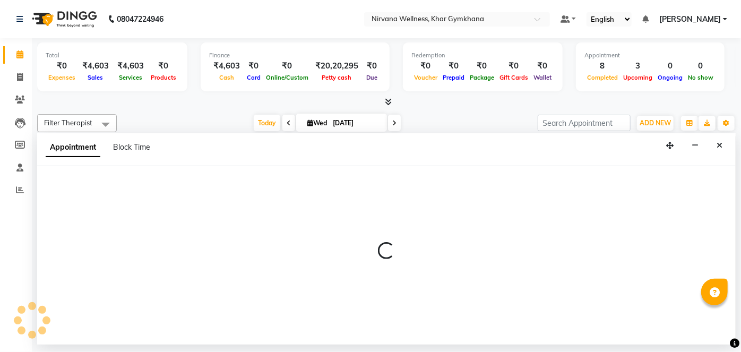
select select "72486"
select select "975"
select select "tentative"
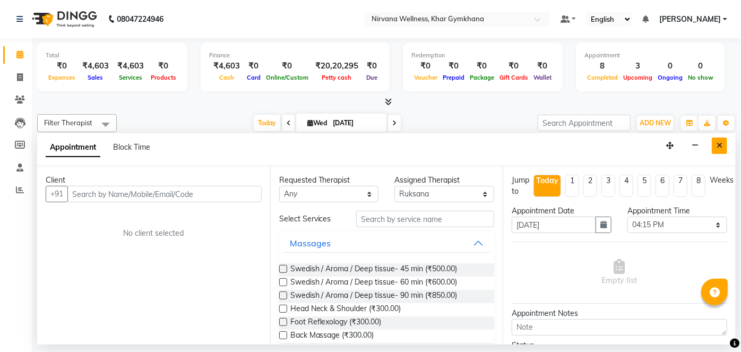
click at [719, 142] on icon "Close" at bounding box center [720, 145] width 6 height 7
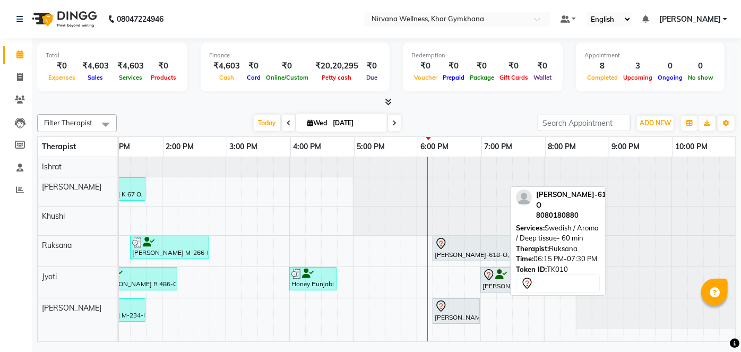
click at [453, 245] on div at bounding box center [472, 243] width 75 height 13
select select "7"
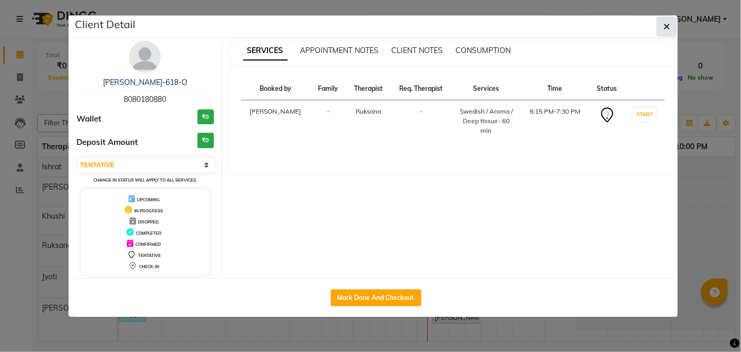
click at [668, 24] on icon "button" at bounding box center [666, 26] width 6 height 8
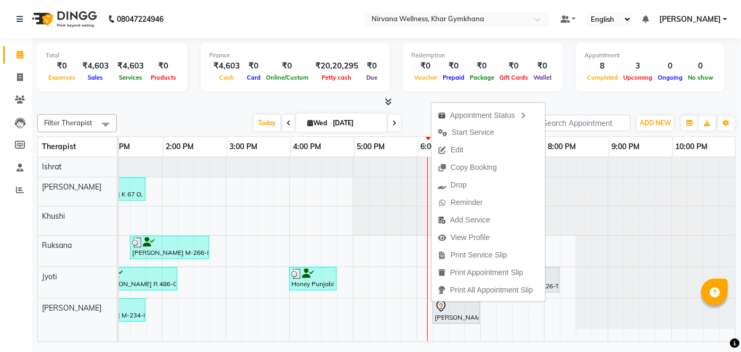
click at [601, 145] on div "8:00 PM" at bounding box center [577, 147] width 63 height 20
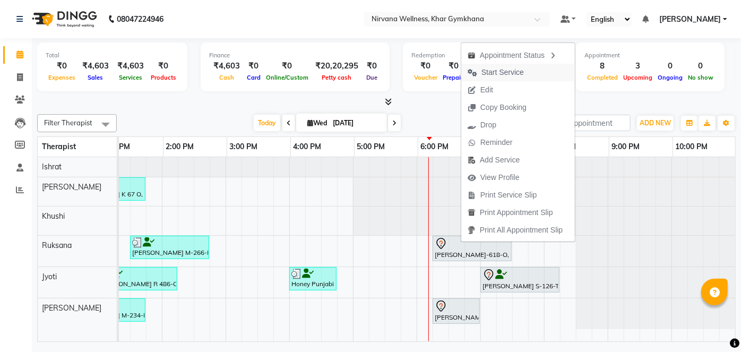
click at [497, 74] on span "Start Service" at bounding box center [502, 72] width 42 height 11
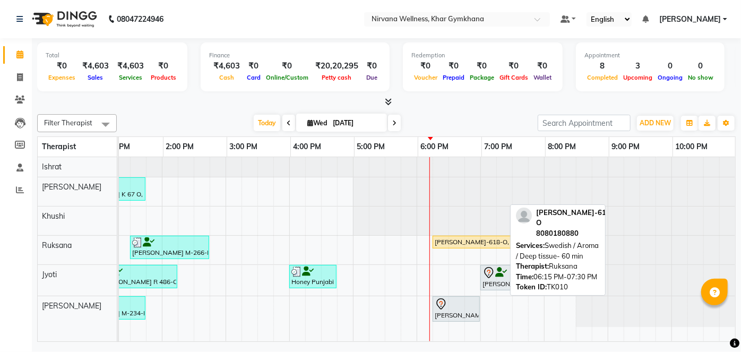
click at [464, 238] on div "Aishwarya G-618-O, TK10, 06:15 PM-07:30 PM, Swedish / Aroma / Deep tissue- 60 m…" at bounding box center [472, 242] width 77 height 10
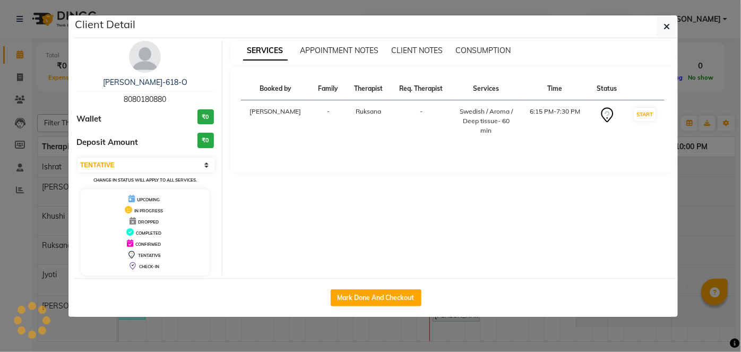
select select "1"
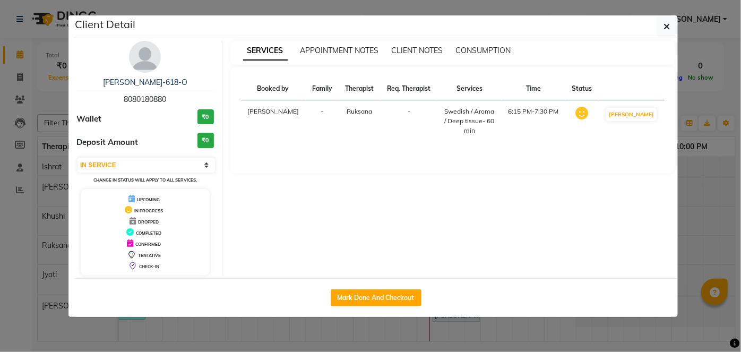
click at [107, 80] on div "Aishwarya G-618-O" at bounding box center [144, 82] width 137 height 11
drag, startPoint x: 107, startPoint y: 80, endPoint x: 182, endPoint y: 85, distance: 75.6
click at [182, 85] on div "Aishwarya G-618-O" at bounding box center [144, 82] width 137 height 11
click at [665, 28] on icon "button" at bounding box center [666, 26] width 6 height 8
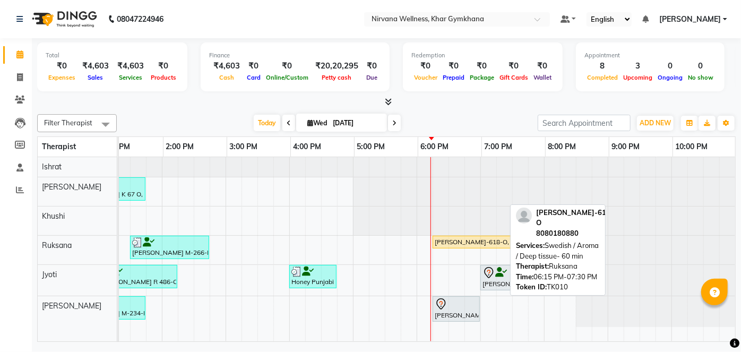
click at [462, 243] on div "Aishwarya G-618-O, TK10, 06:15 PM-07:30 PM, Swedish / Aroma / Deep tissue- 60 m…" at bounding box center [472, 242] width 77 height 10
select select "1"
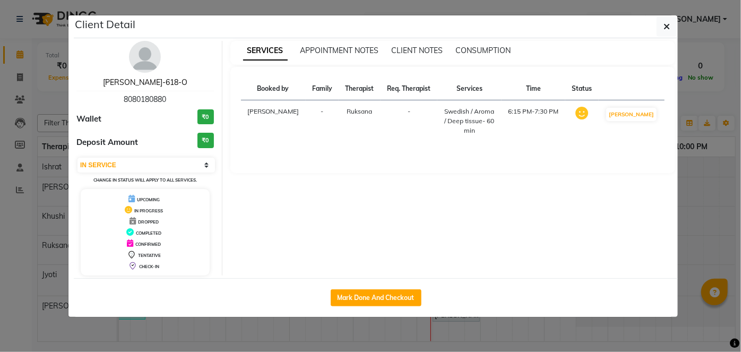
click at [151, 78] on link "Aishwarya G-618-O" at bounding box center [145, 82] width 84 height 10
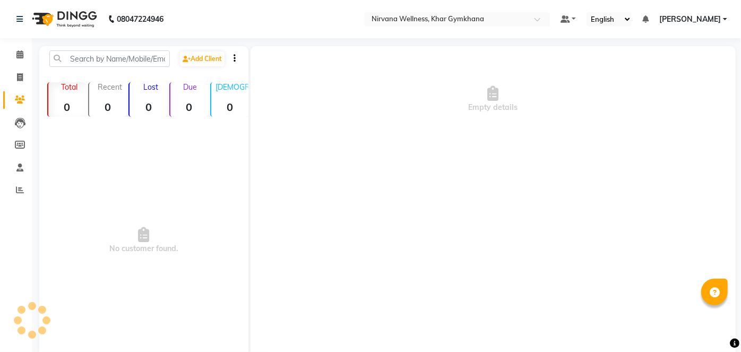
click at [151, 34] on link "Aishwarya G-618-O" at bounding box center [145, 29] width 84 height 10
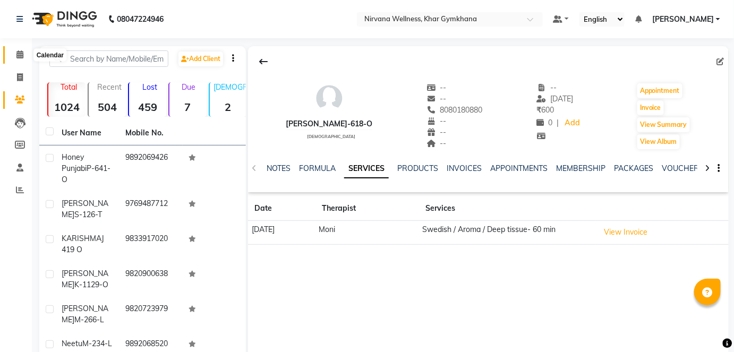
click at [19, 56] on icon at bounding box center [19, 54] width 7 height 8
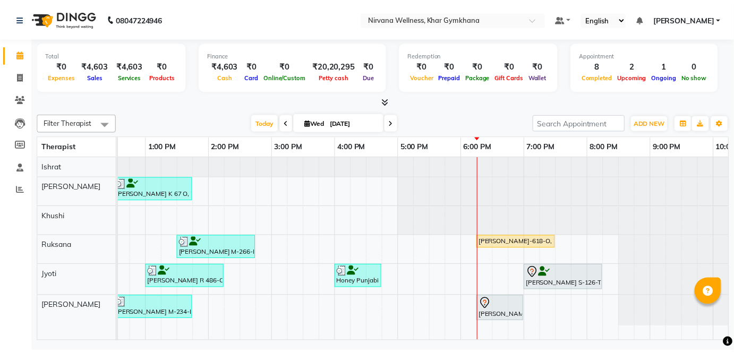
scroll to position [0, 402]
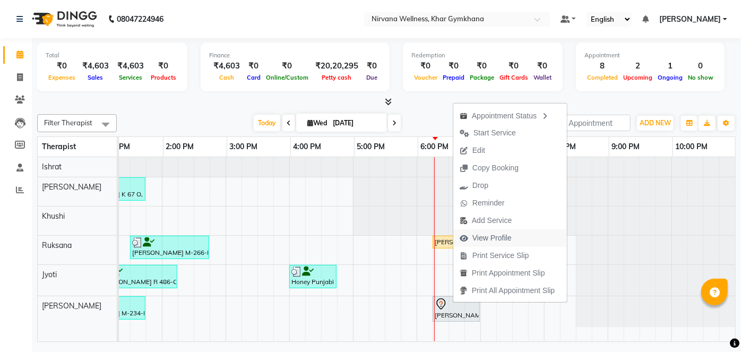
click at [503, 241] on span "View Profile" at bounding box center [491, 237] width 39 height 11
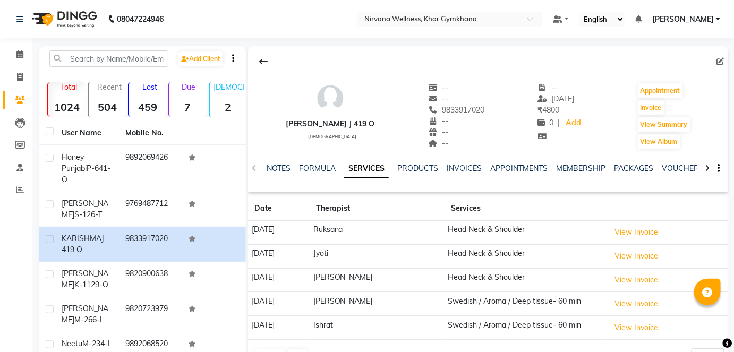
scroll to position [48, 0]
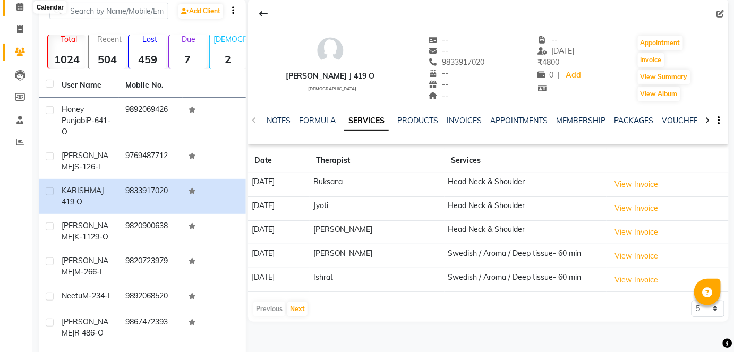
click at [18, 6] on icon at bounding box center [19, 7] width 7 height 8
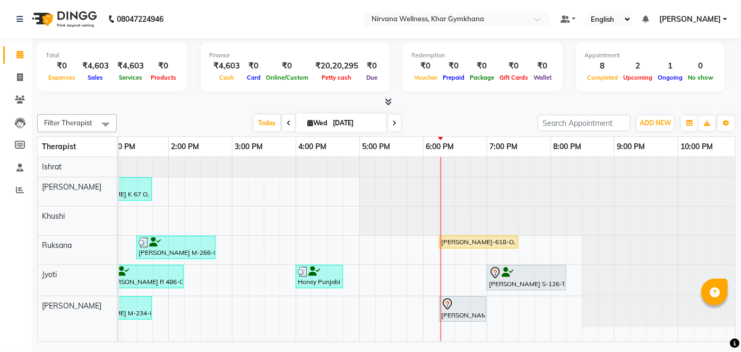
scroll to position [0, 401]
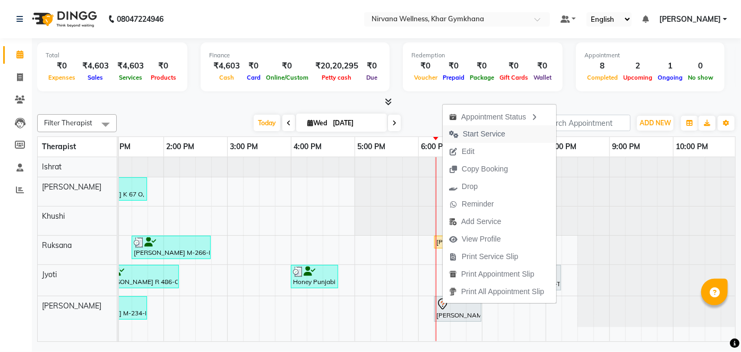
click at [467, 132] on span "Start Service" at bounding box center [484, 133] width 42 height 11
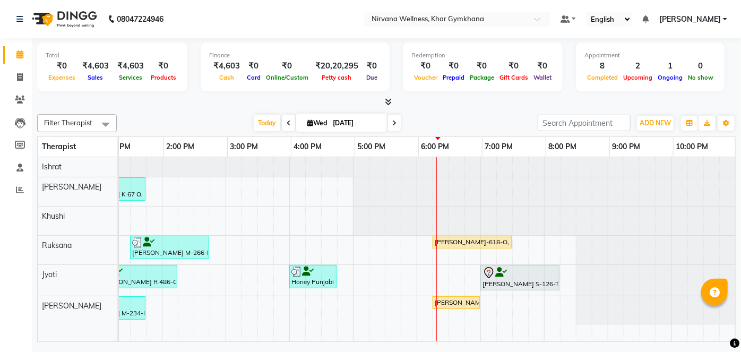
scroll to position [0, 402]
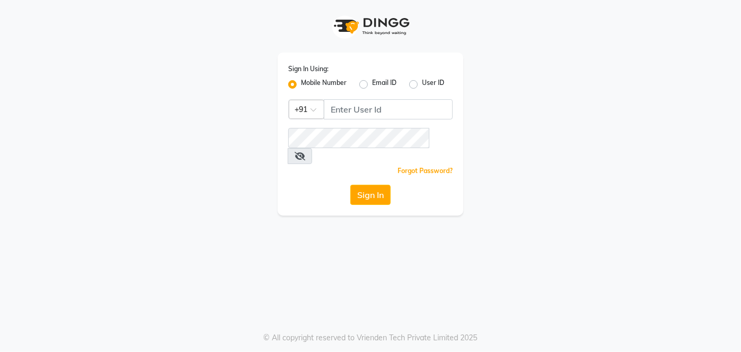
click at [305, 152] on icon at bounding box center [300, 156] width 11 height 8
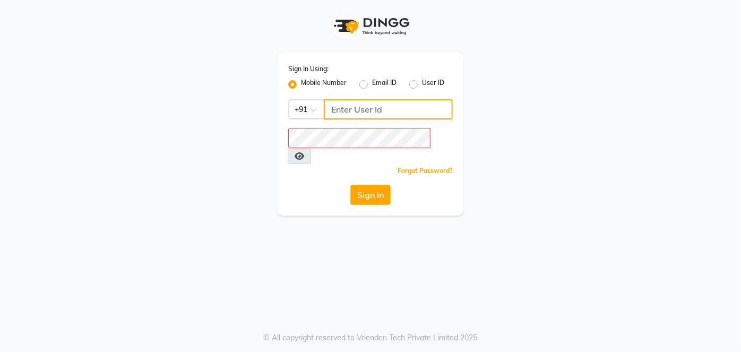
click at [356, 104] on input "Username" at bounding box center [388, 109] width 129 height 20
click at [442, 113] on input "Username" at bounding box center [388, 109] width 129 height 20
click at [442, 111] on input "Username" at bounding box center [388, 109] width 129 height 20
click at [494, 124] on div "Sign In Using: Mobile Number Email ID User ID Country Code × +91 Remember me Fo…" at bounding box center [370, 107] width 605 height 215
click at [491, 245] on div "Sign In Using: Mobile Number Email ID User ID Country Code × +91 Remember me Fo…" at bounding box center [370, 176] width 741 height 352
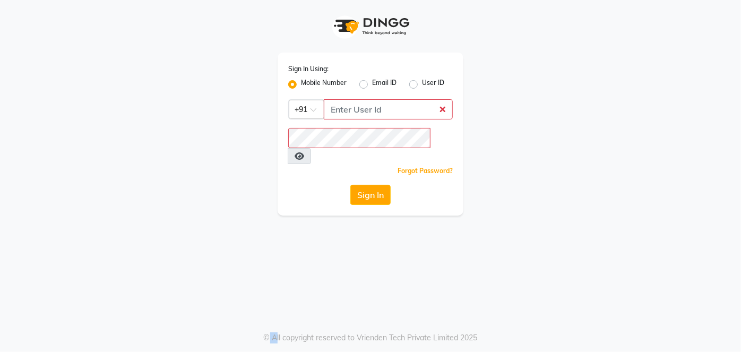
click at [491, 245] on div "Sign In Using: Mobile Number Email ID User ID Country Code × +91 Remember me Fo…" at bounding box center [370, 176] width 741 height 352
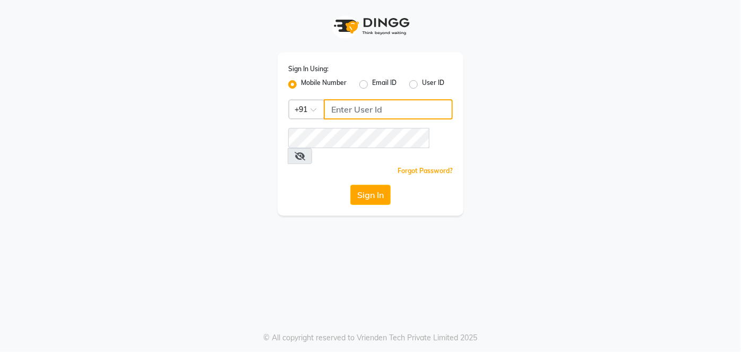
click at [358, 116] on input "Username" at bounding box center [388, 109] width 129 height 20
click at [433, 107] on input "Username" at bounding box center [388, 109] width 129 height 20
type input "7378576236"
click at [312, 148] on span at bounding box center [300, 156] width 24 height 16
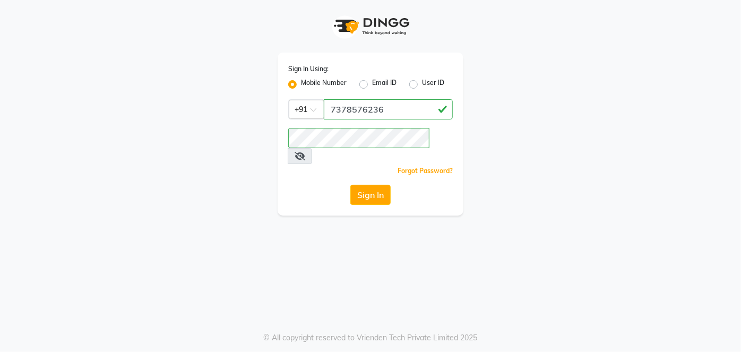
click at [312, 148] on span at bounding box center [300, 156] width 24 height 16
click at [305, 152] on icon at bounding box center [300, 156] width 11 height 8
click at [350, 185] on button "Sign In" at bounding box center [370, 195] width 40 height 20
